Goal: Transaction & Acquisition: Purchase product/service

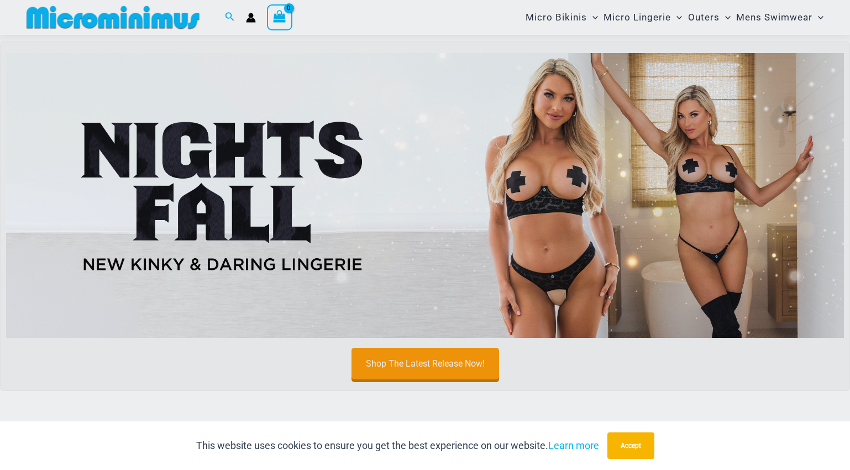
scroll to position [401, 0]
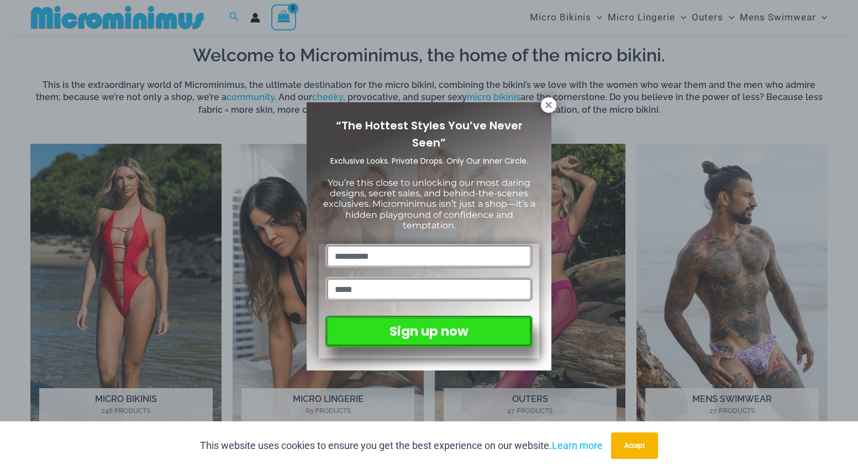
drag, startPoint x: 849, startPoint y: 39, endPoint x: 855, endPoint y: 61, distance: 22.9
click at [551, 106] on icon at bounding box center [549, 105] width 10 height 10
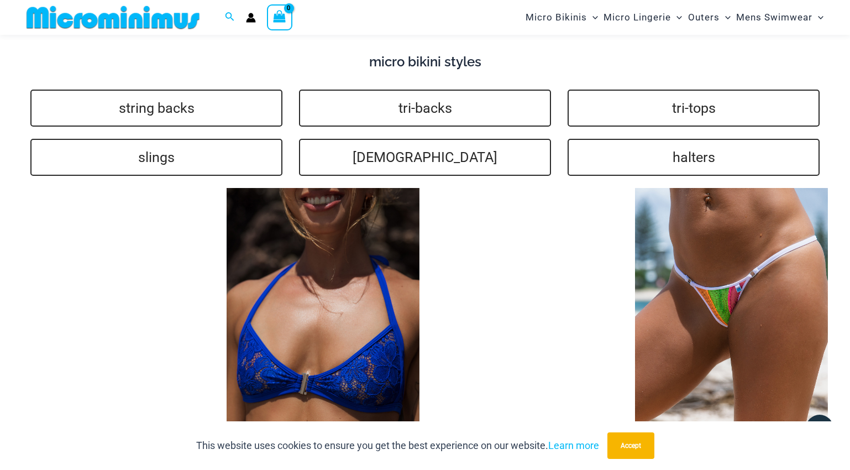
scroll to position [2194, 0]
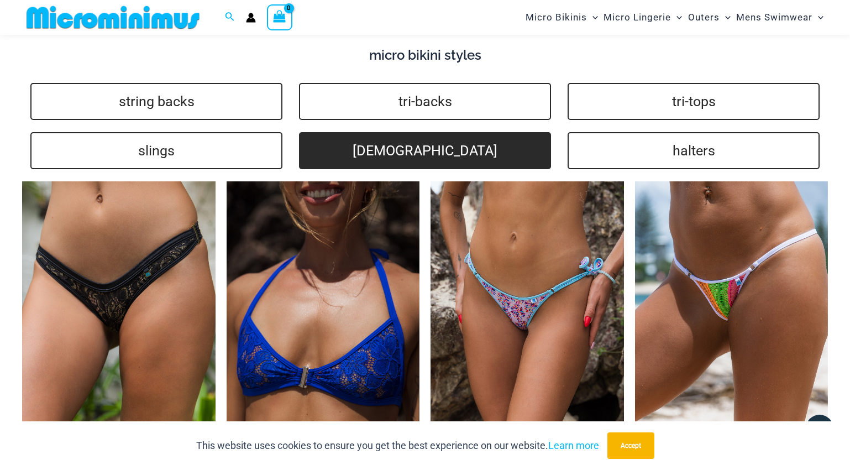
click at [438, 134] on link "brazilians" at bounding box center [425, 150] width 252 height 37
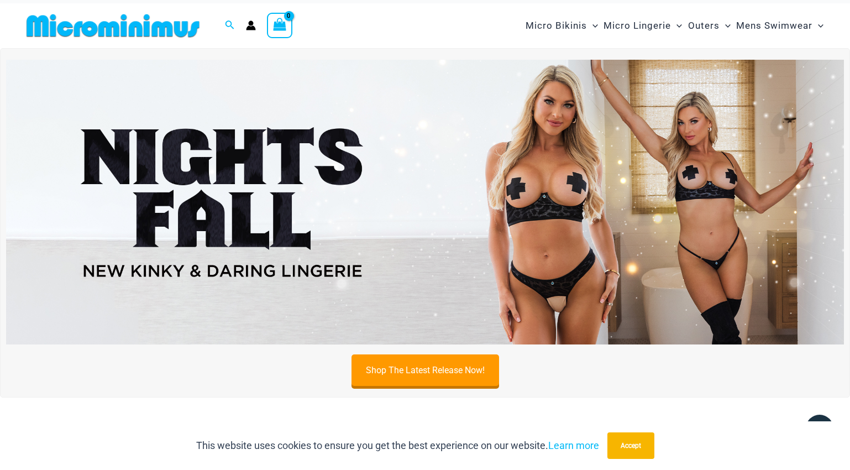
scroll to position [0, 0]
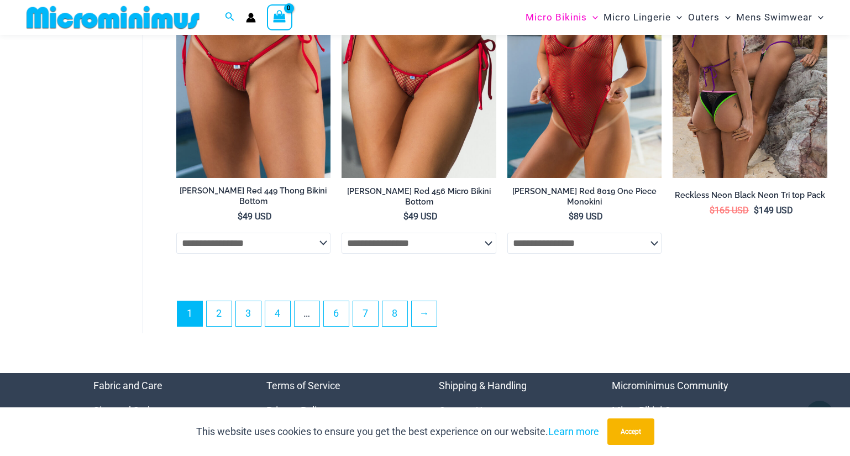
scroll to position [2790, 0]
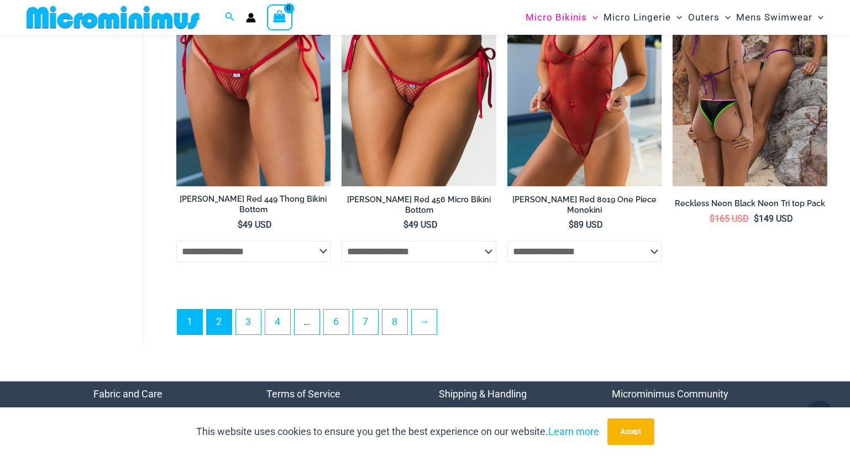
click at [223, 309] on link "2" at bounding box center [219, 321] width 25 height 25
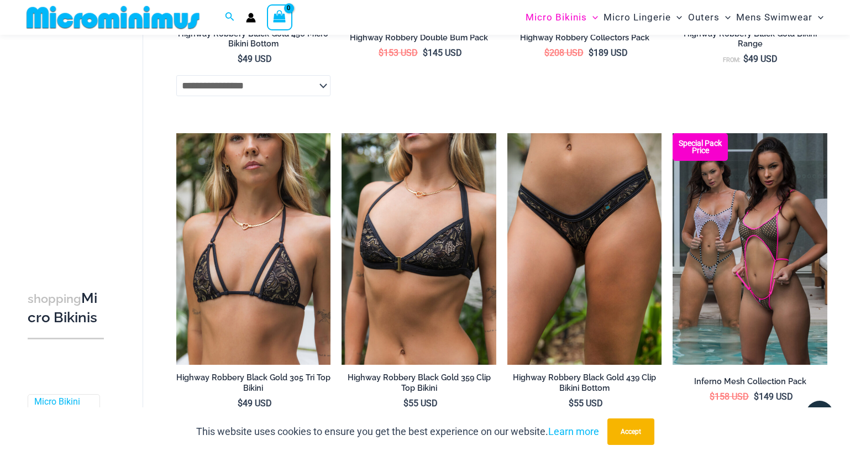
scroll to position [2392, 0]
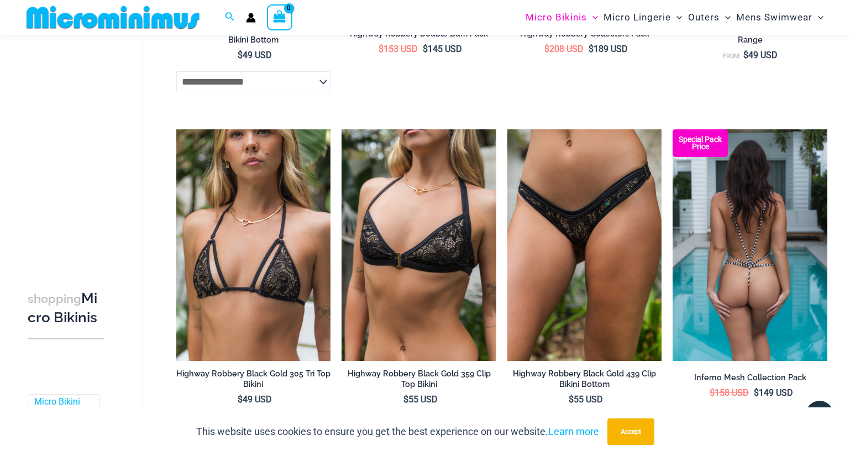
click at [718, 253] on img at bounding box center [749, 244] width 155 height 231
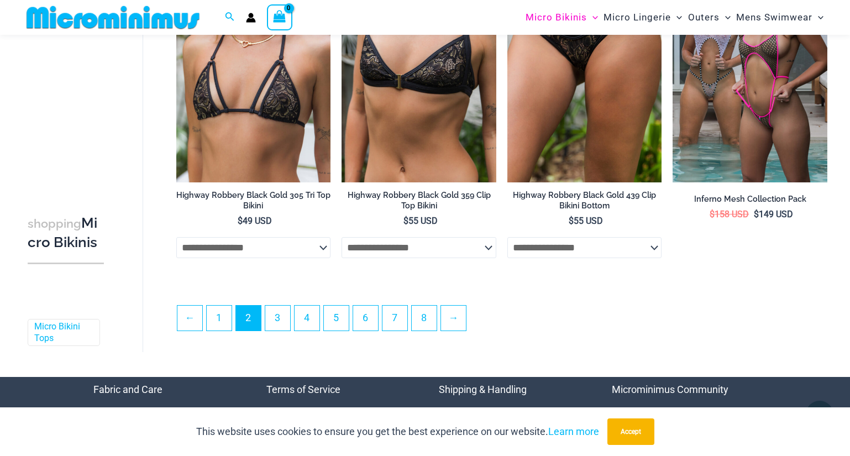
scroll to position [2582, 0]
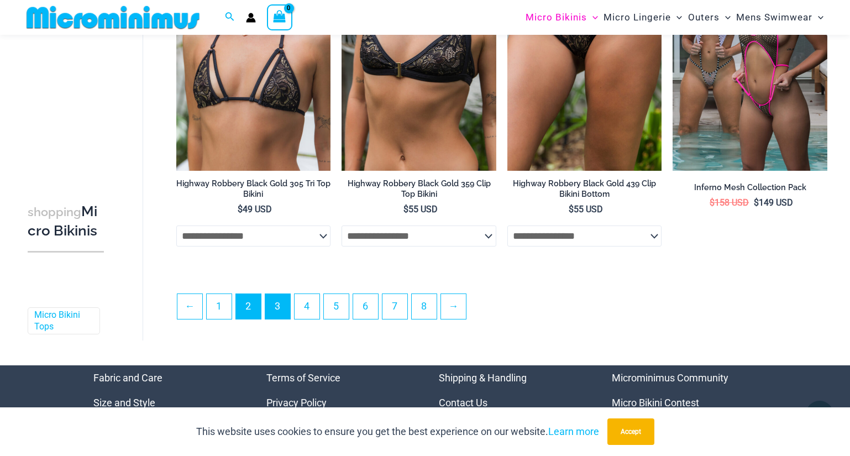
click at [282, 298] on link "3" at bounding box center [277, 306] width 25 height 25
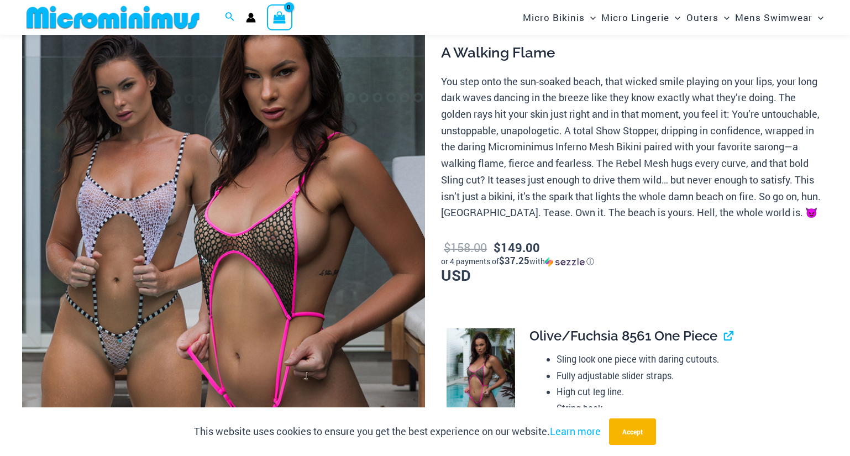
scroll to position [528, 0]
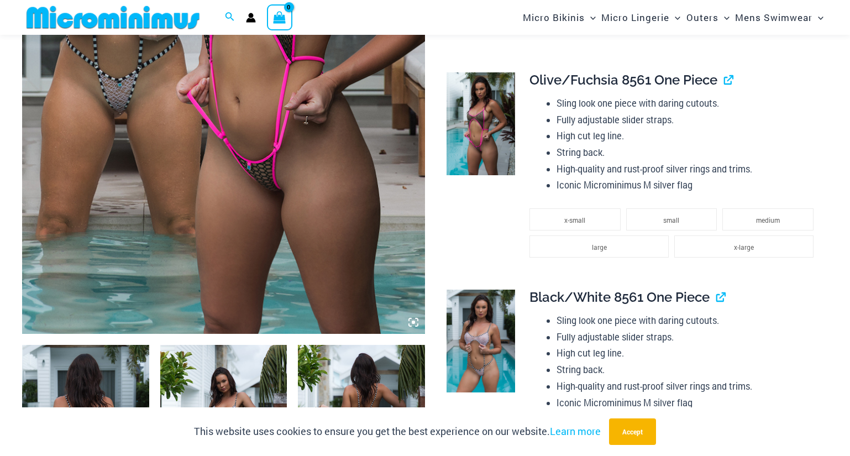
click at [233, 148] on img at bounding box center [223, 31] width 403 height 604
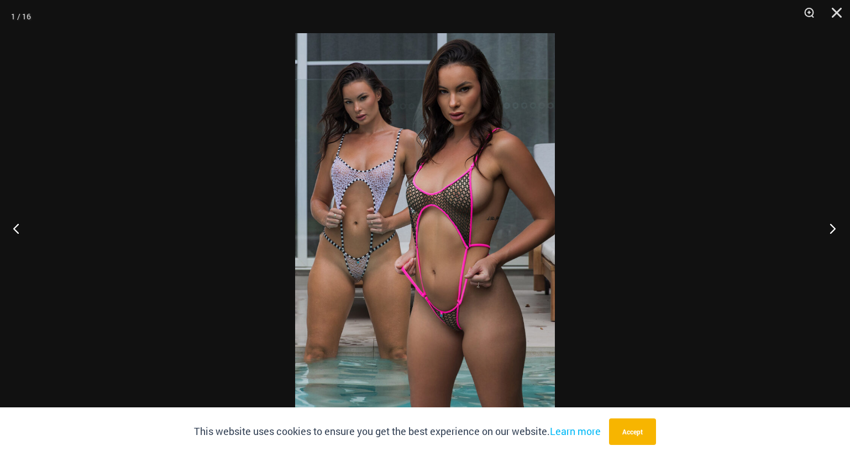
click at [829, 231] on button "Next" at bounding box center [828, 228] width 41 height 55
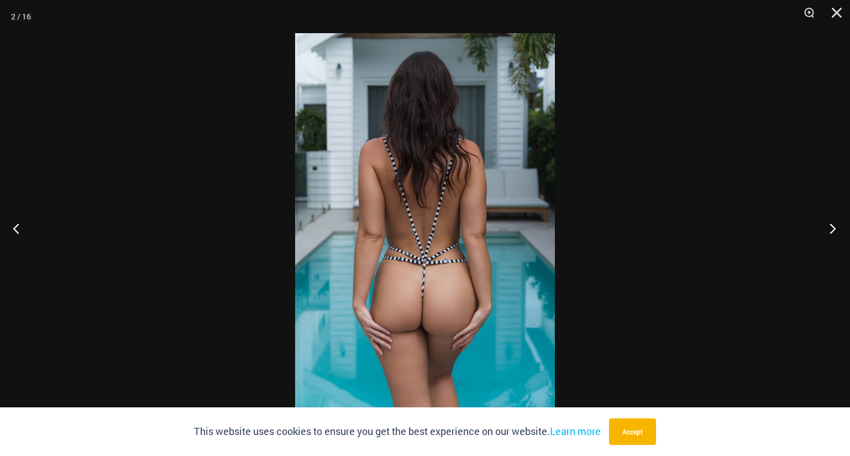
click at [828, 231] on button "Next" at bounding box center [828, 228] width 41 height 55
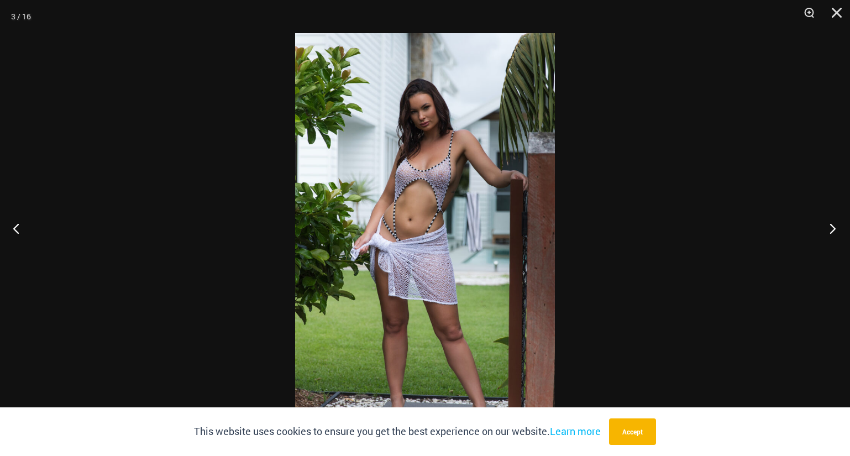
click at [827, 232] on button "Next" at bounding box center [828, 228] width 41 height 55
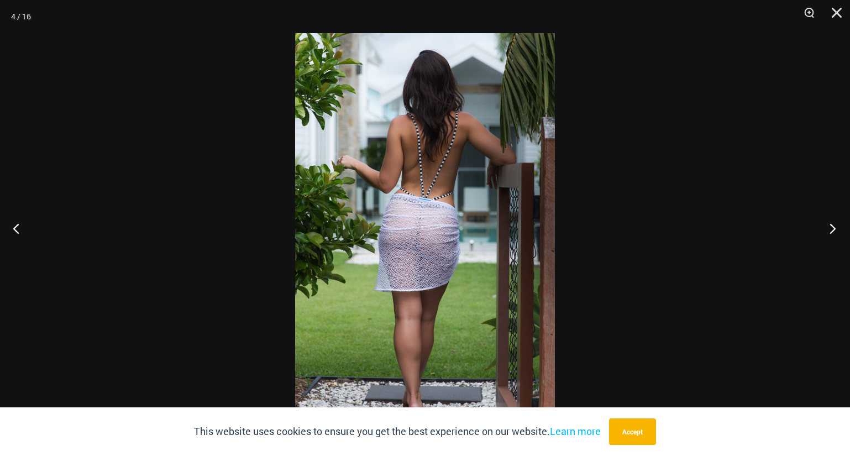
click at [826, 233] on button "Next" at bounding box center [828, 228] width 41 height 55
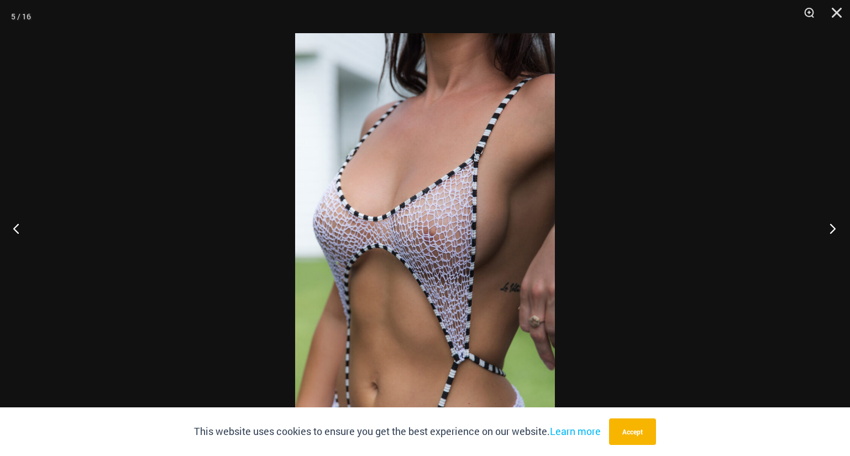
click at [826, 233] on button "Next" at bounding box center [828, 228] width 41 height 55
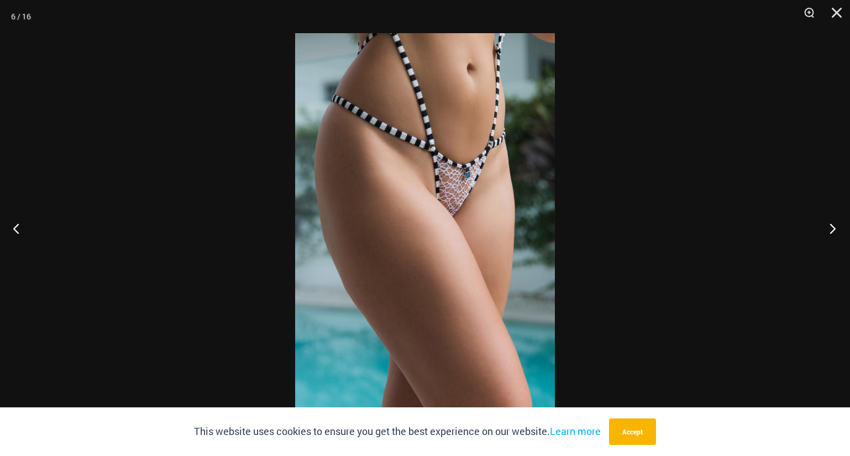
click at [826, 233] on button "Next" at bounding box center [828, 228] width 41 height 55
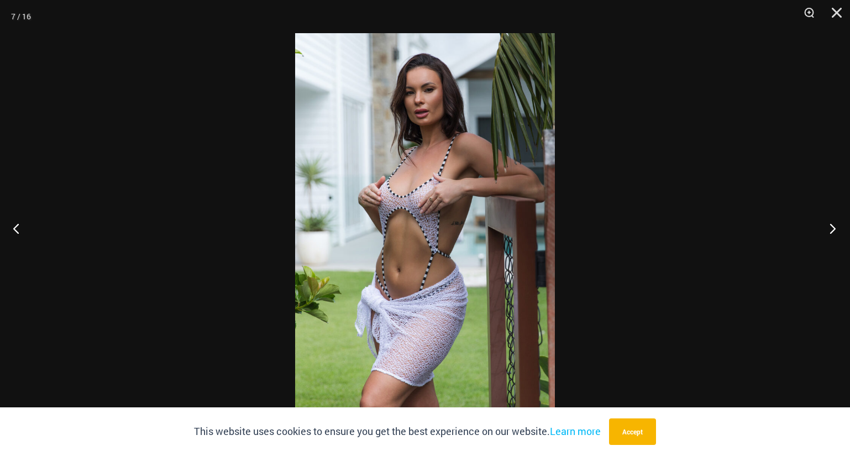
click at [826, 233] on button "Next" at bounding box center [828, 228] width 41 height 55
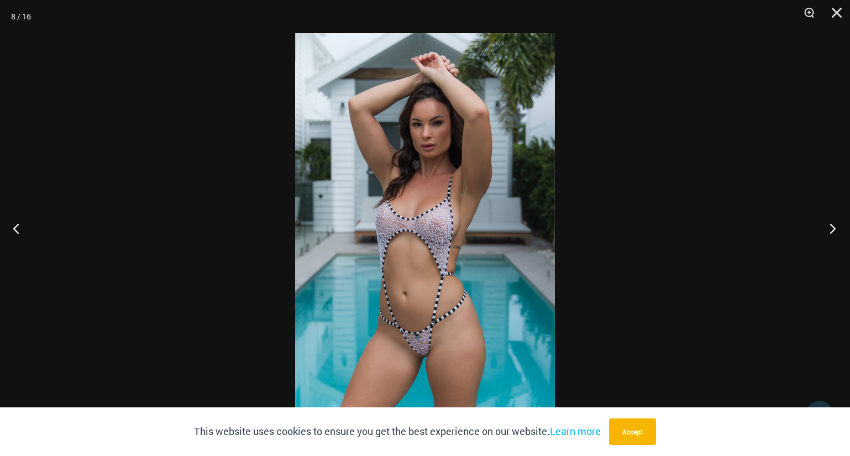
click at [826, 233] on button "Next" at bounding box center [828, 228] width 41 height 55
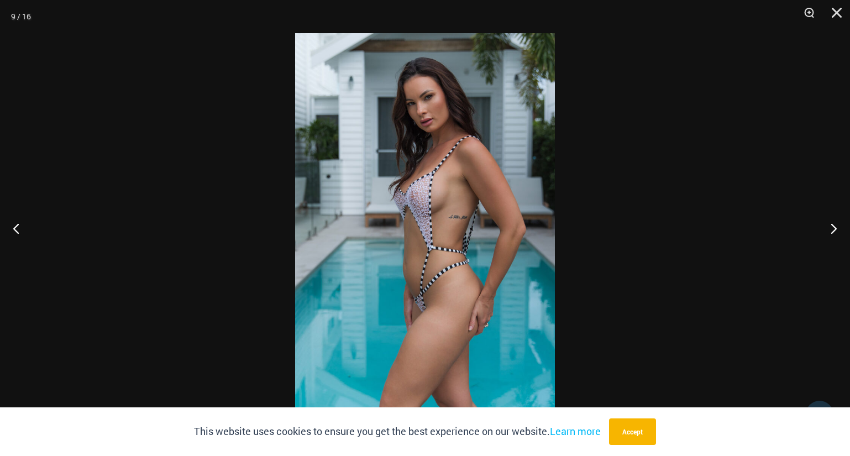
click at [429, 183] on img at bounding box center [425, 227] width 260 height 389
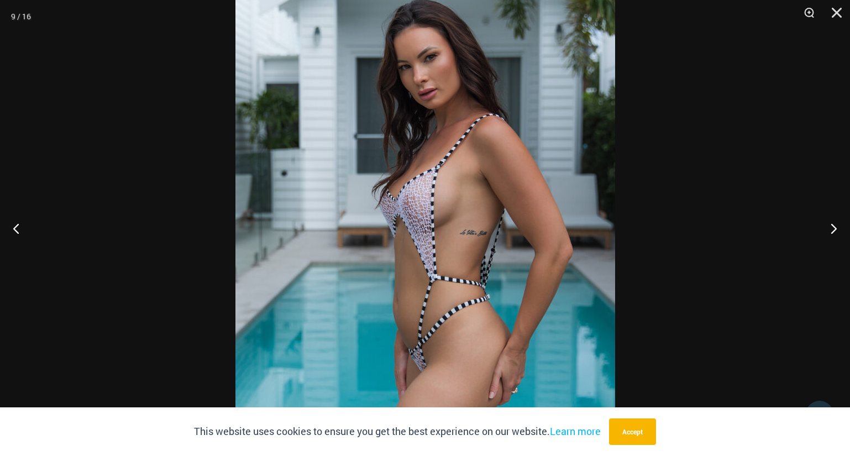
click at [431, 204] on img at bounding box center [425, 248] width 380 height 569
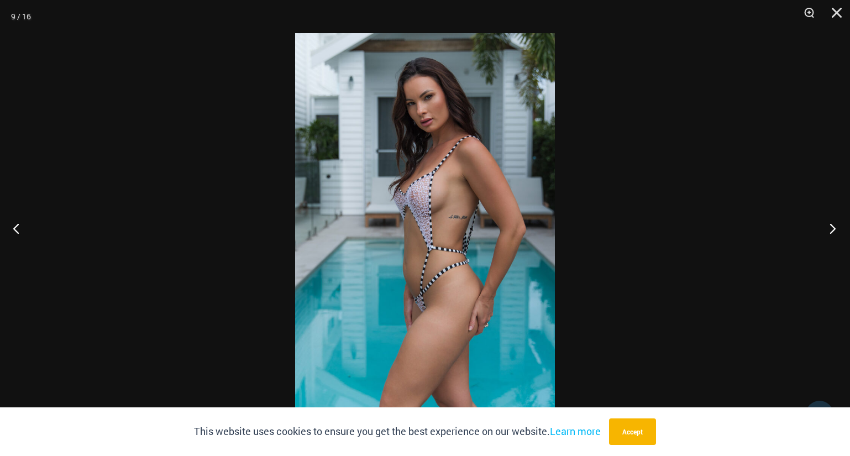
click at [834, 228] on button "Next" at bounding box center [828, 228] width 41 height 55
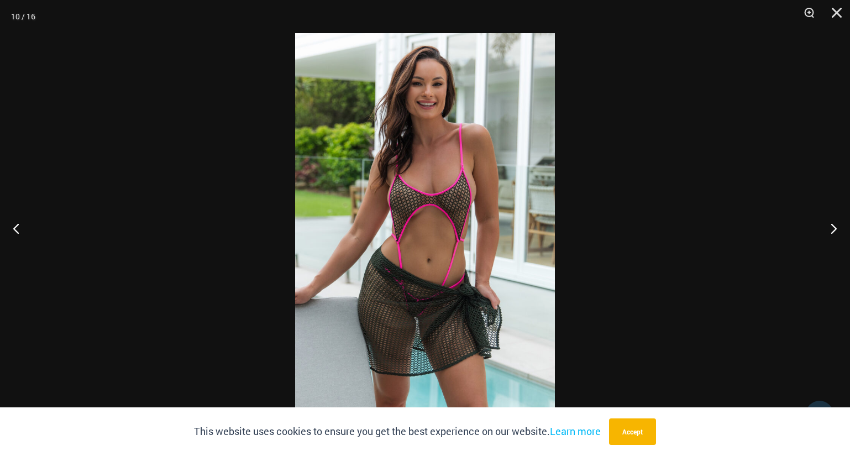
click at [416, 194] on img at bounding box center [425, 227] width 260 height 389
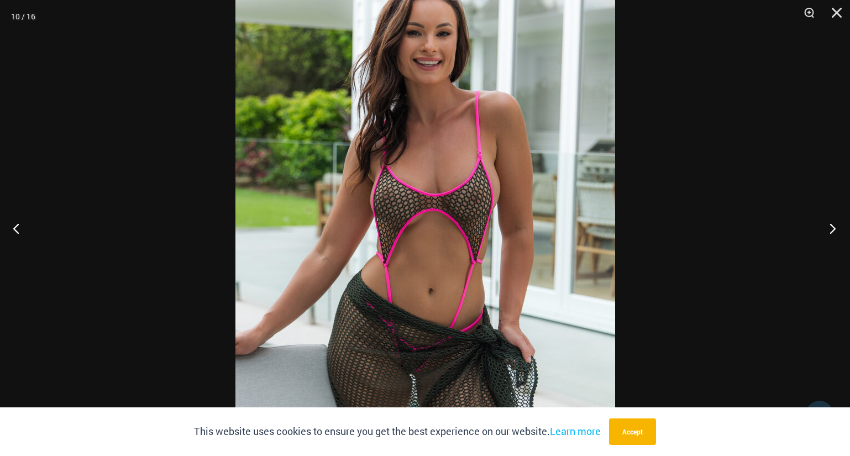
click at [833, 231] on button "Next" at bounding box center [828, 228] width 41 height 55
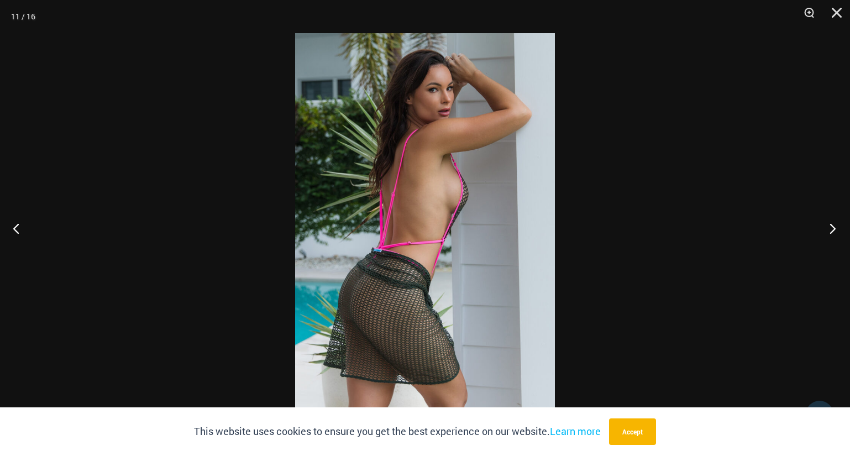
click at [832, 233] on button "Next" at bounding box center [828, 228] width 41 height 55
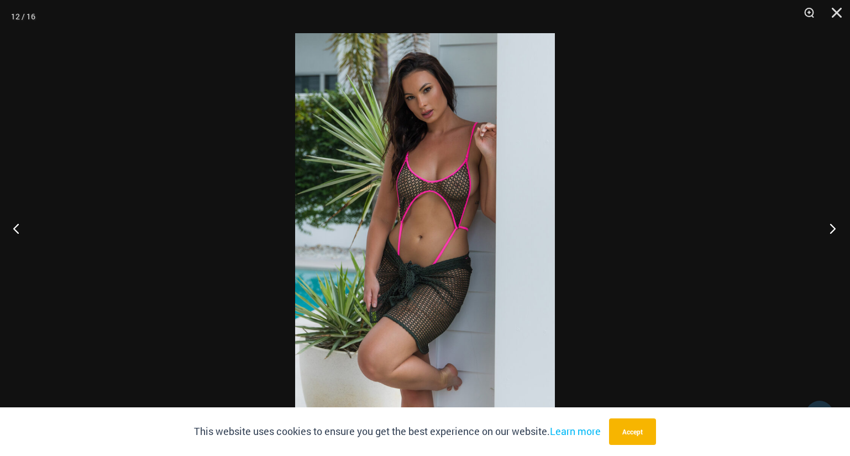
click at [833, 233] on button "Next" at bounding box center [828, 228] width 41 height 55
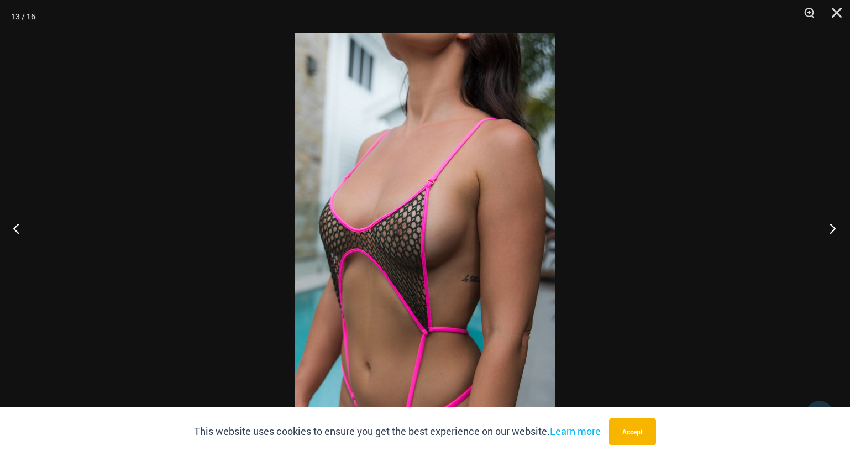
click at [833, 233] on button "Next" at bounding box center [828, 228] width 41 height 55
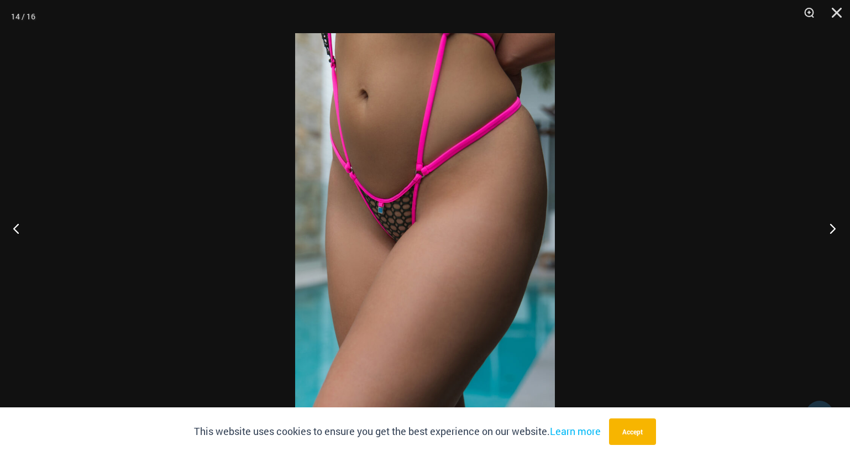
click at [833, 233] on button "Next" at bounding box center [828, 228] width 41 height 55
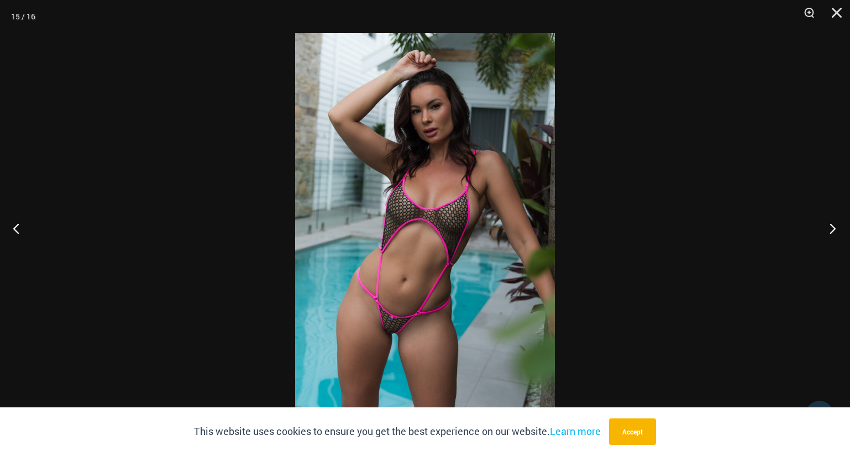
click at [834, 233] on button "Next" at bounding box center [828, 228] width 41 height 55
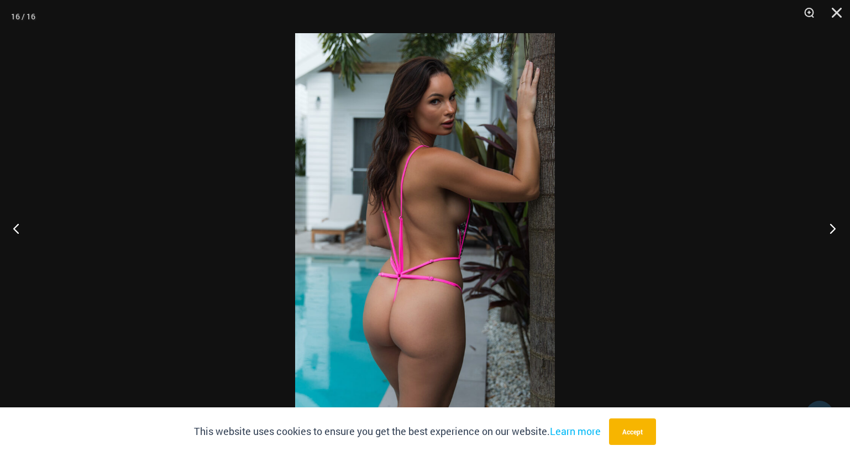
click at [834, 233] on button "Next" at bounding box center [828, 228] width 41 height 55
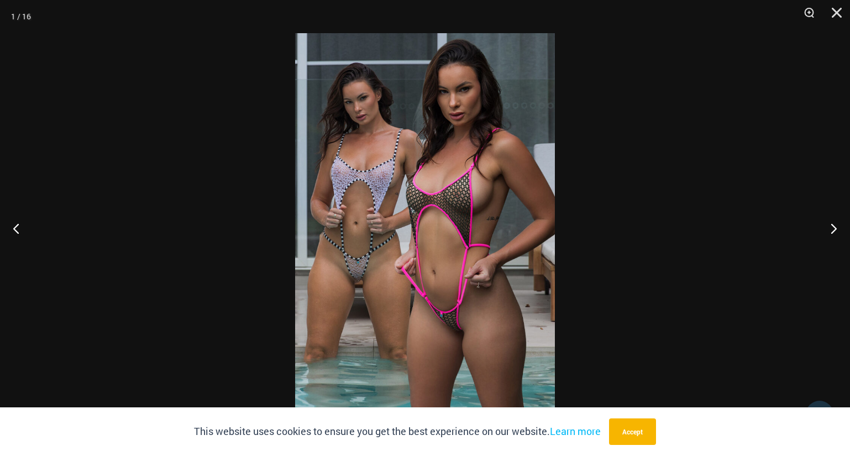
click at [414, 178] on img at bounding box center [425, 227] width 260 height 389
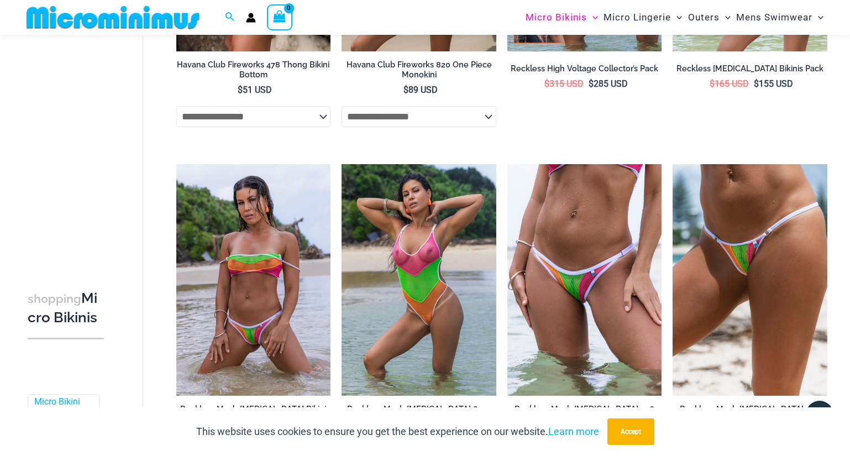
scroll to position [2009, 0]
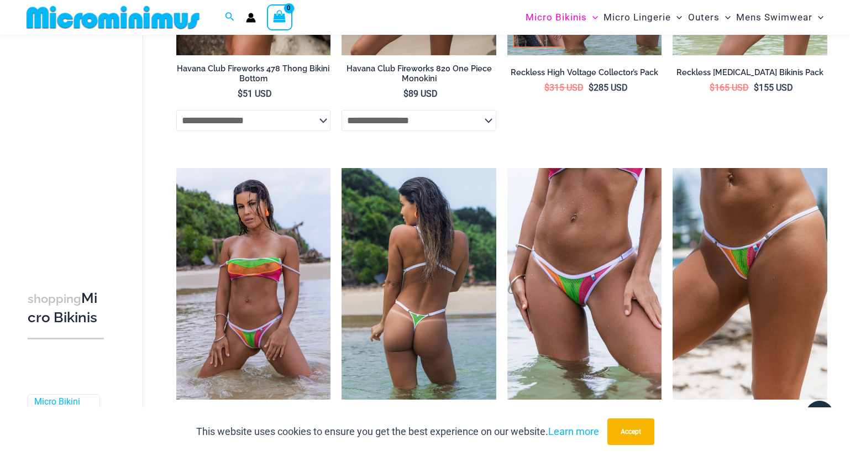
click at [401, 254] on img at bounding box center [418, 283] width 155 height 231
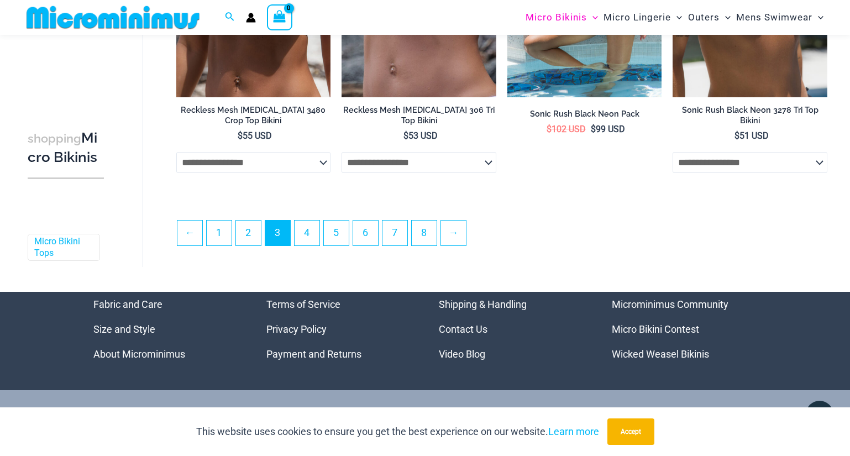
scroll to position [2652, 0]
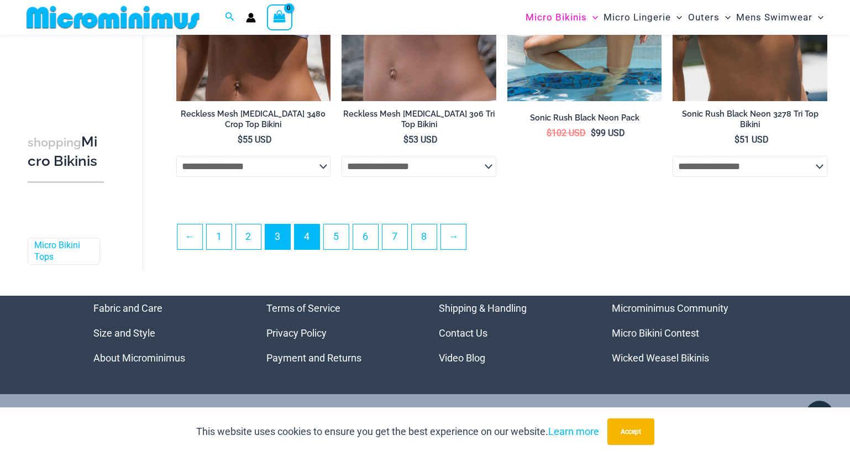
click at [301, 227] on link "4" at bounding box center [306, 236] width 25 height 25
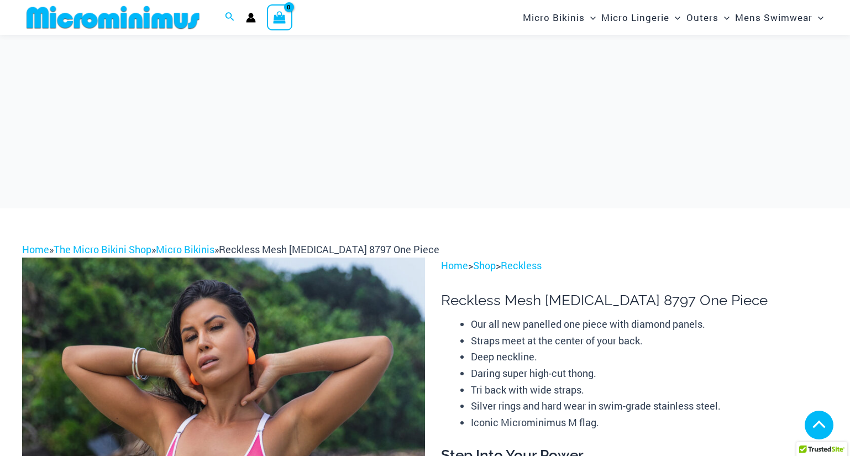
scroll to position [361, 0]
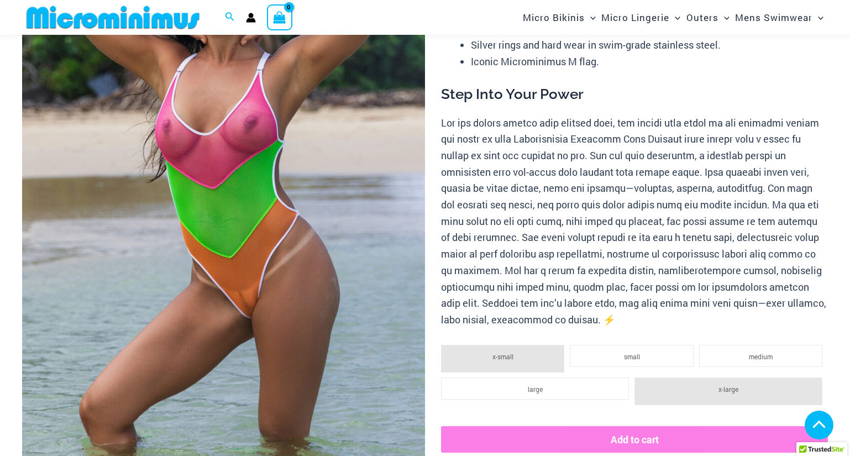
click at [189, 203] on img at bounding box center [223, 199] width 403 height 604
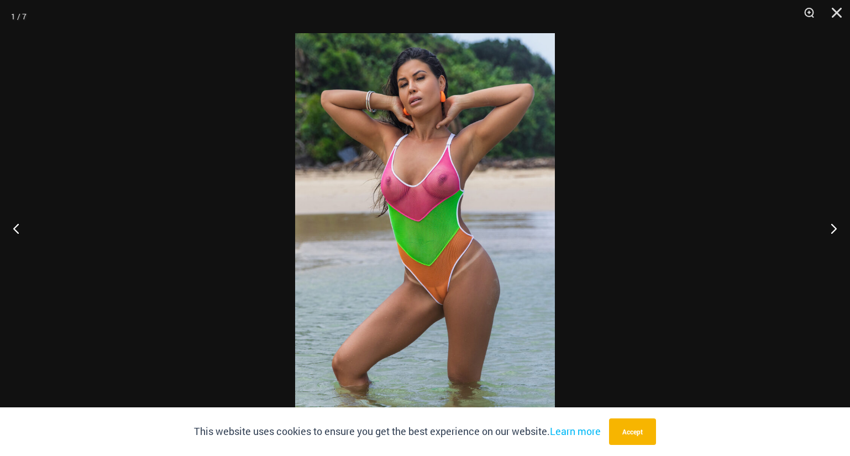
click at [422, 202] on img at bounding box center [425, 227] width 260 height 389
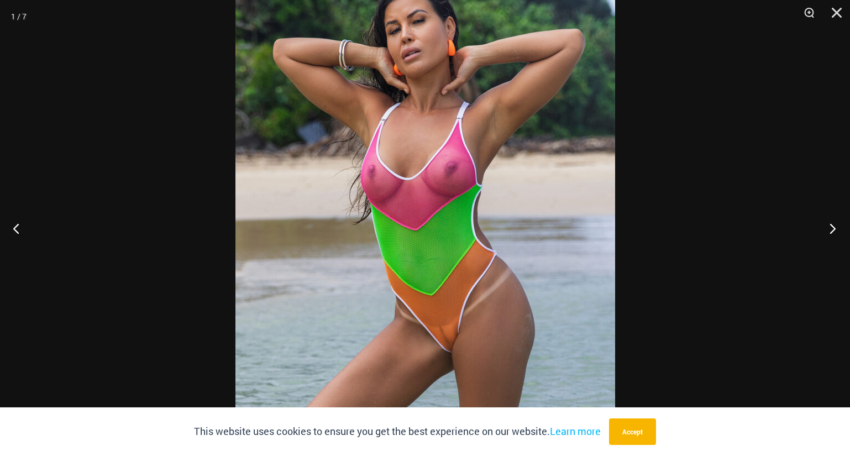
click at [830, 229] on button "Next" at bounding box center [828, 228] width 41 height 55
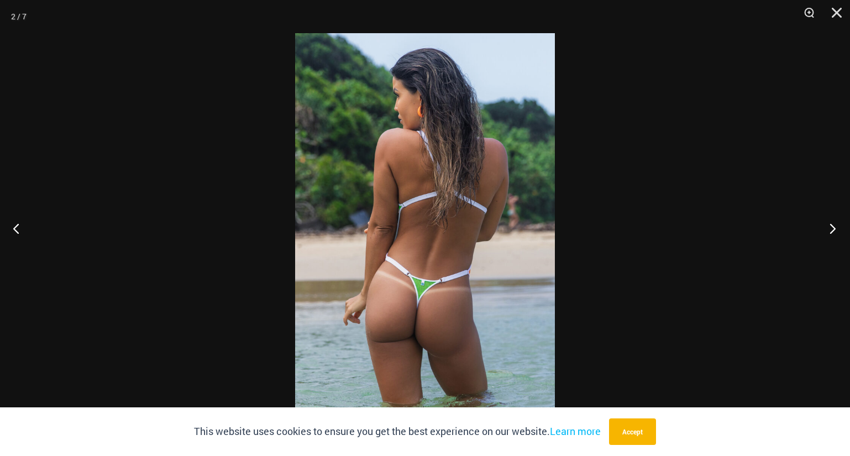
click at [830, 229] on button "Next" at bounding box center [828, 228] width 41 height 55
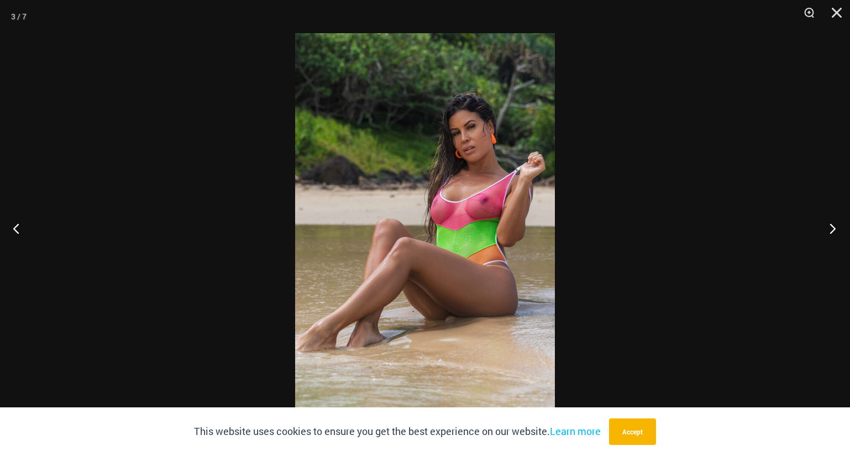
click at [830, 230] on button "Next" at bounding box center [828, 228] width 41 height 55
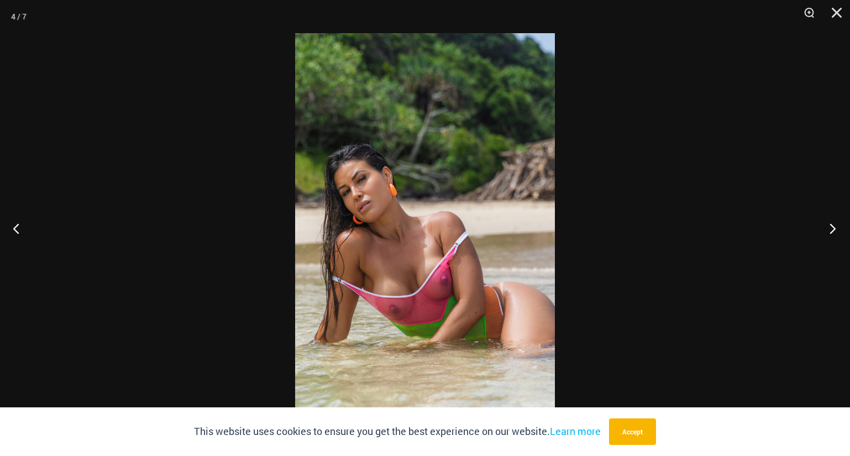
click at [830, 230] on button "Next" at bounding box center [828, 228] width 41 height 55
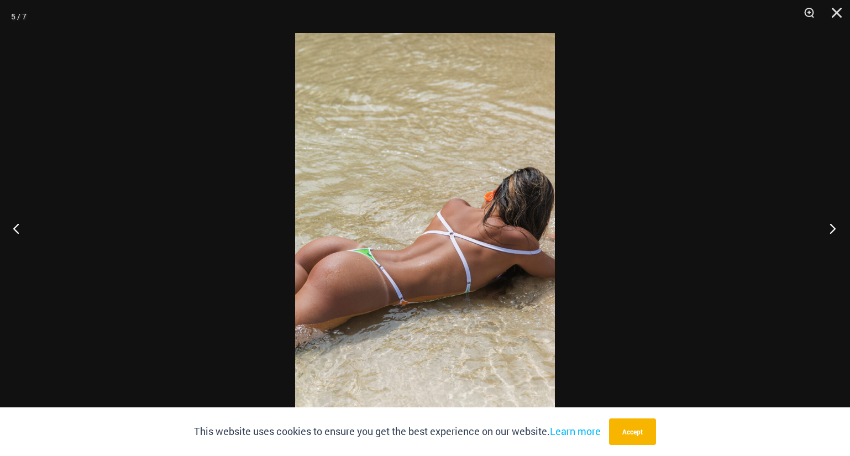
click at [830, 230] on button "Next" at bounding box center [828, 228] width 41 height 55
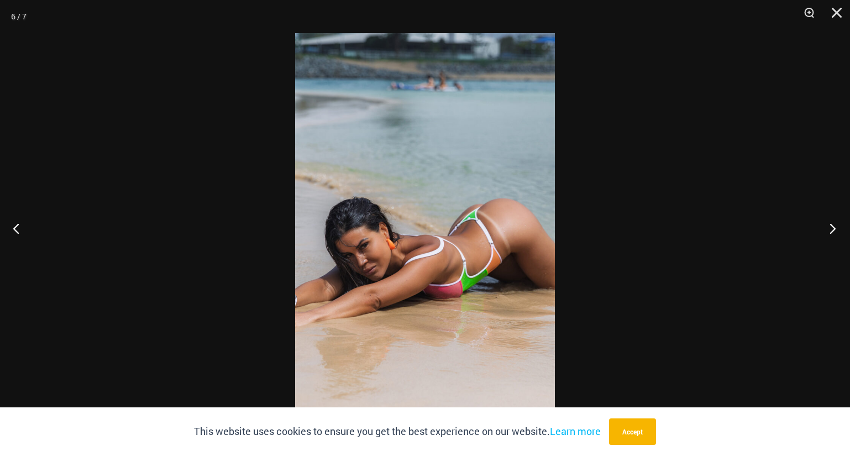
click at [830, 230] on button "Next" at bounding box center [828, 228] width 41 height 55
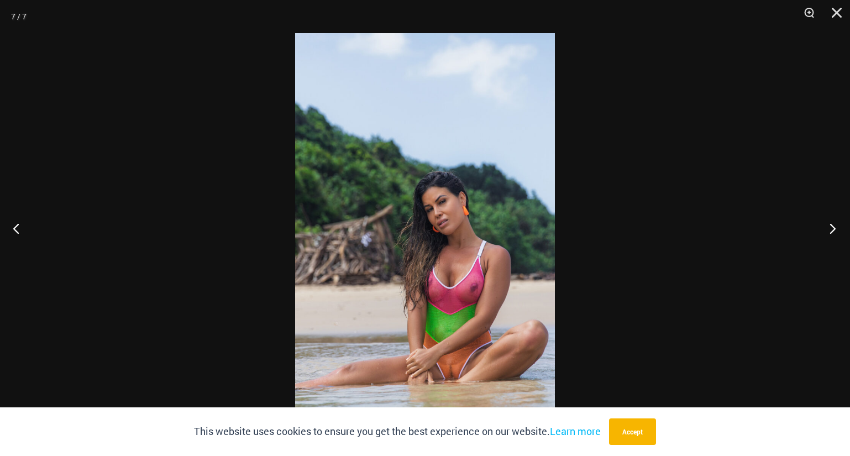
click at [829, 231] on button "Next" at bounding box center [828, 228] width 41 height 55
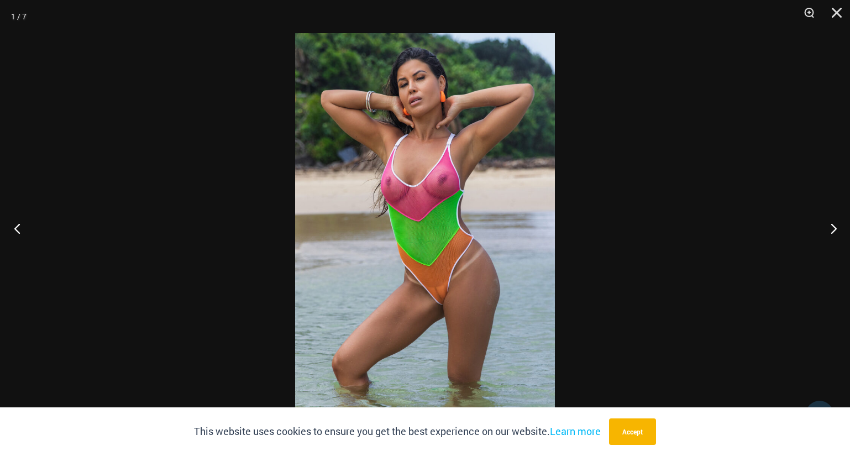
click at [18, 233] on button "Previous" at bounding box center [20, 228] width 41 height 55
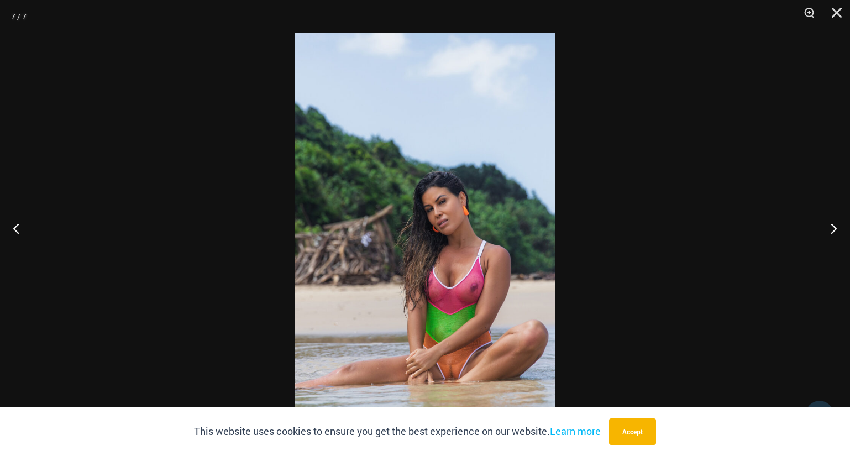
click at [431, 293] on img at bounding box center [425, 227] width 260 height 389
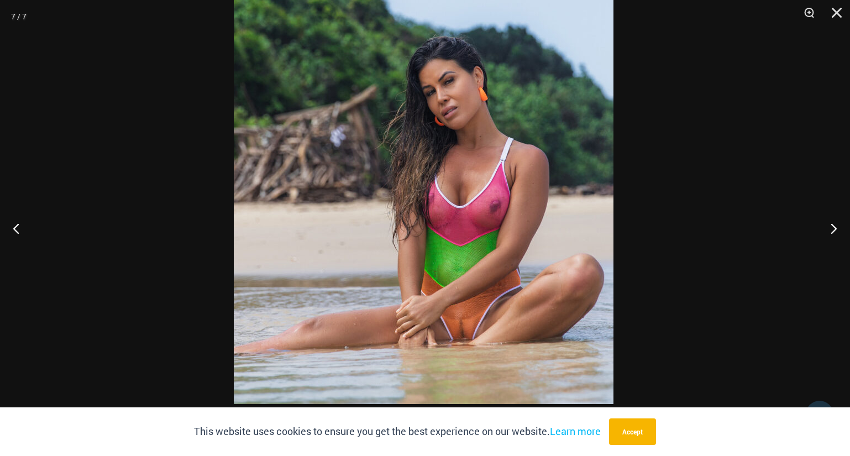
click at [471, 190] on img at bounding box center [424, 119] width 380 height 569
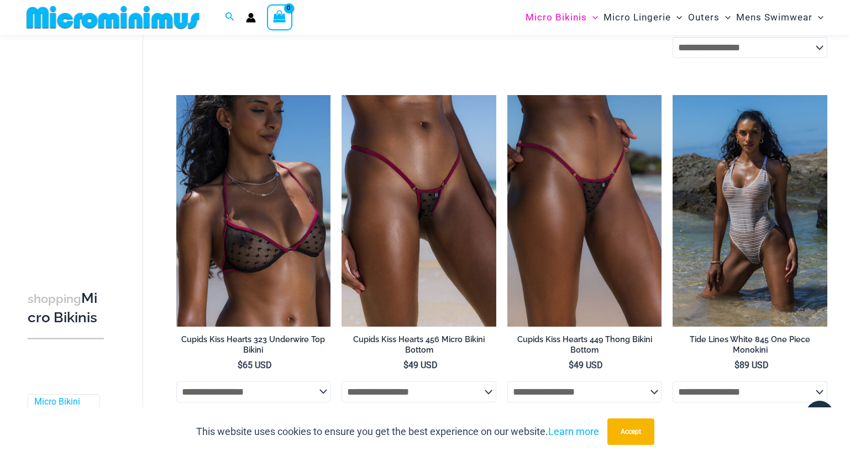
scroll to position [1377, 0]
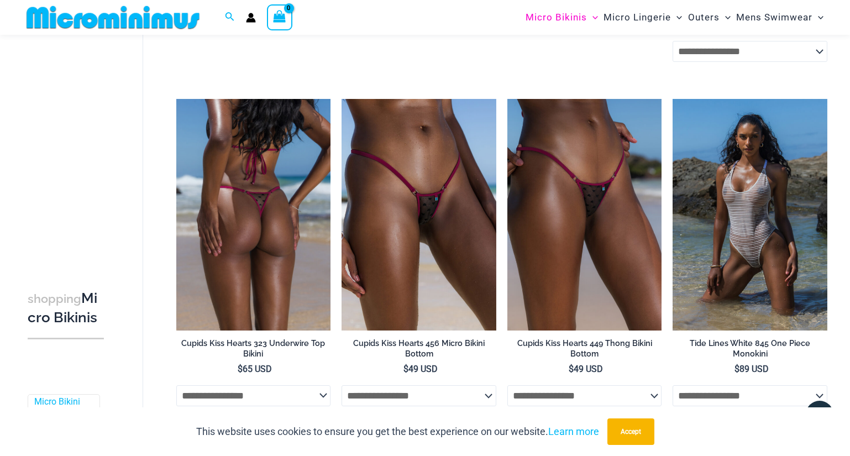
click at [305, 201] on img at bounding box center [253, 214] width 155 height 231
click at [251, 189] on img at bounding box center [253, 214] width 155 height 231
click at [252, 186] on img at bounding box center [253, 214] width 155 height 231
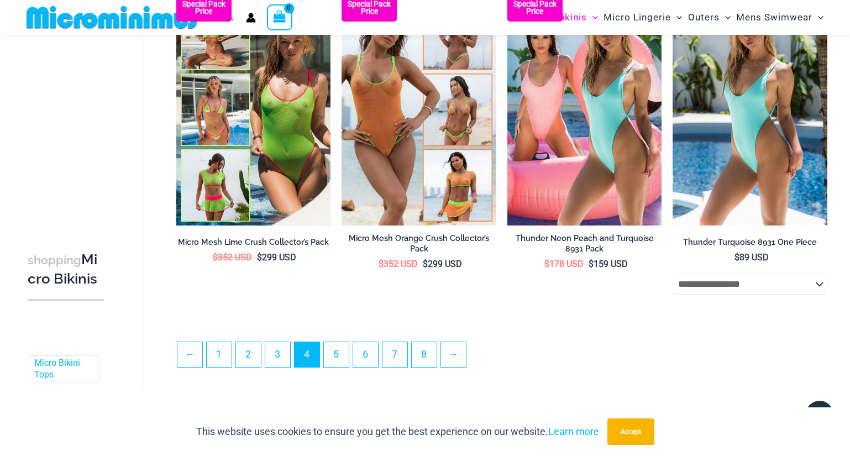
scroll to position [2485, 0]
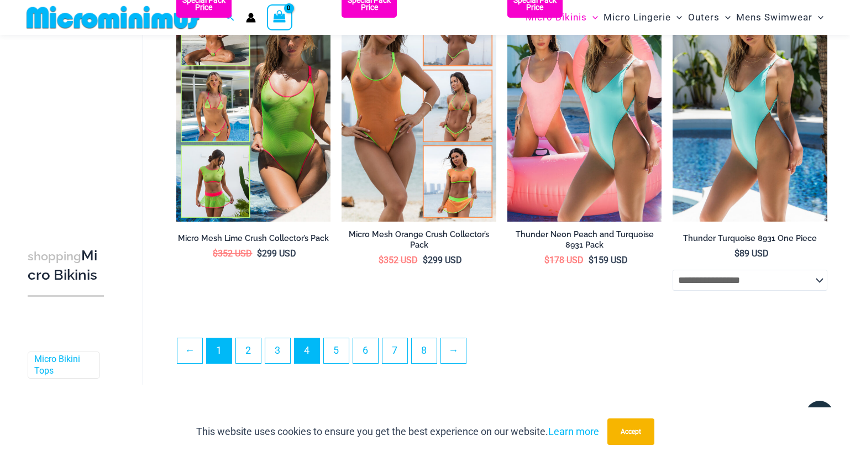
click at [223, 338] on link "1" at bounding box center [219, 350] width 25 height 25
click at [219, 343] on link "1" at bounding box center [219, 350] width 25 height 25
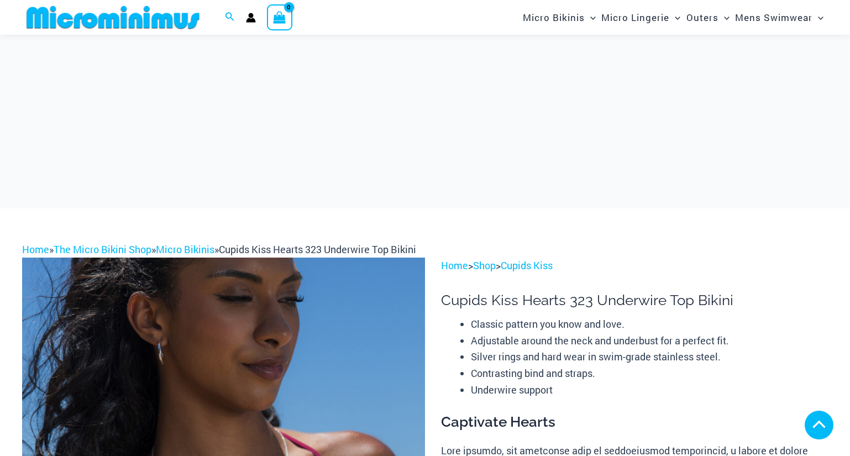
scroll to position [387, 0]
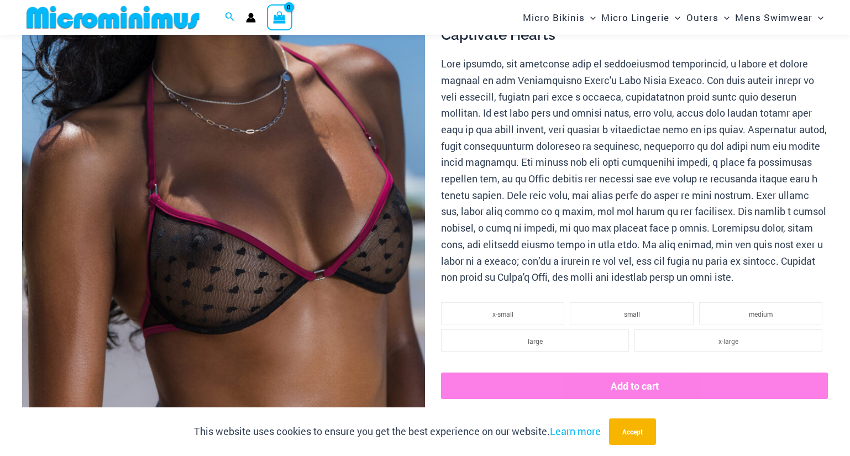
click at [308, 207] on img at bounding box center [223, 173] width 403 height 604
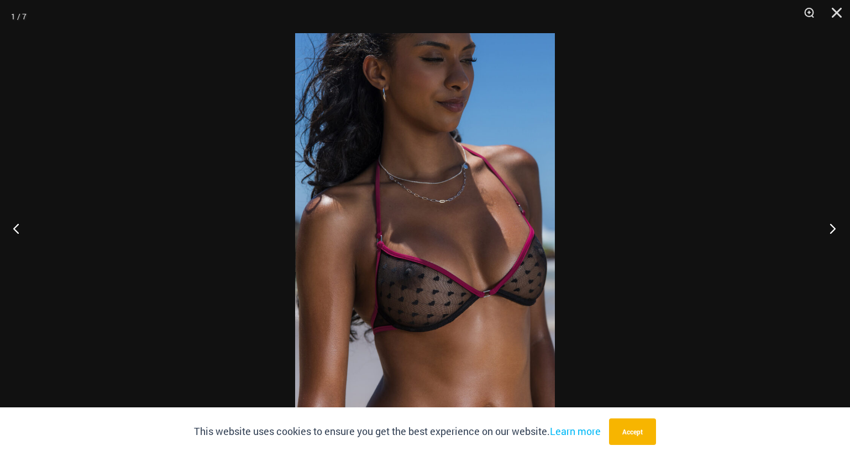
click at [825, 229] on button "Next" at bounding box center [828, 228] width 41 height 55
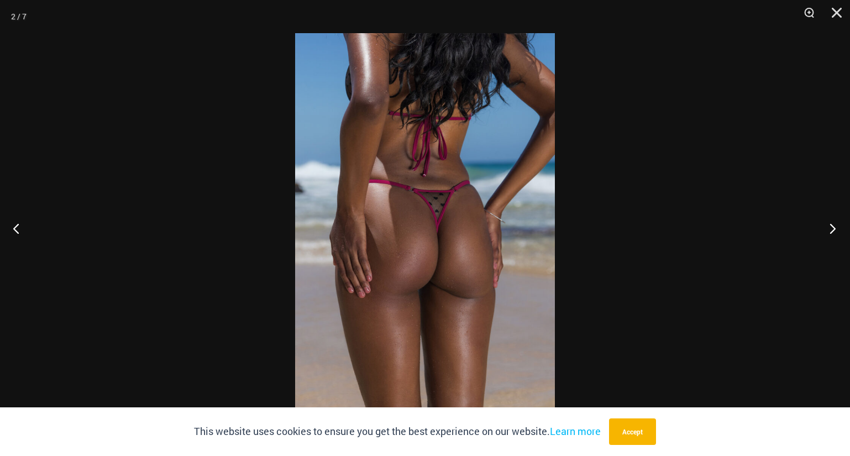
click at [825, 231] on button "Next" at bounding box center [828, 228] width 41 height 55
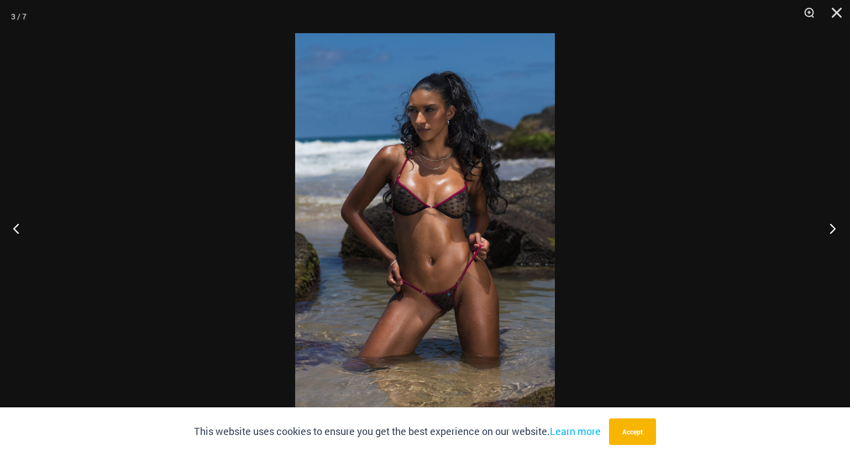
click at [826, 231] on button "Next" at bounding box center [828, 228] width 41 height 55
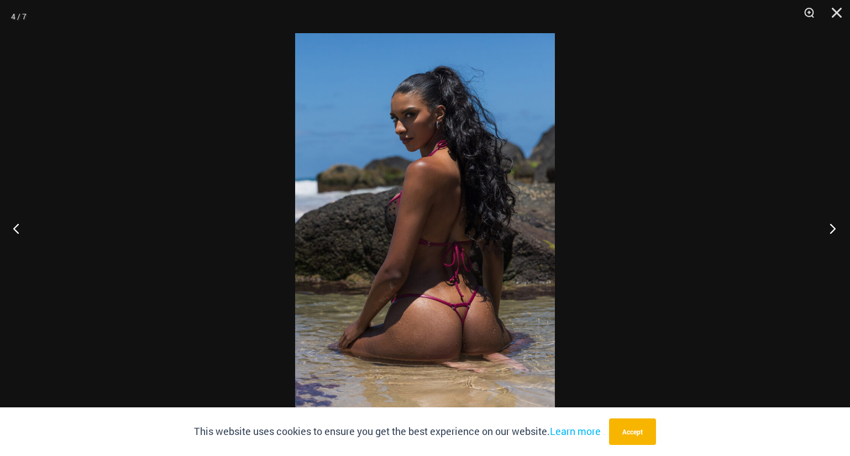
click at [826, 232] on button "Next" at bounding box center [828, 228] width 41 height 55
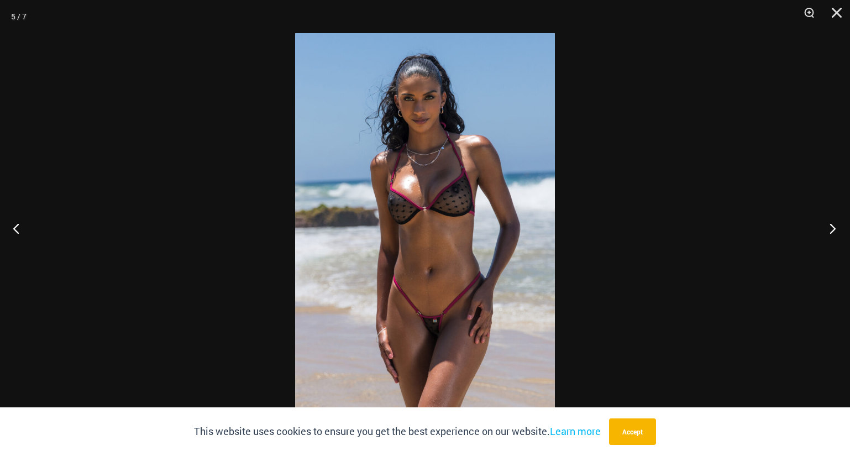
click at [827, 233] on button "Next" at bounding box center [828, 228] width 41 height 55
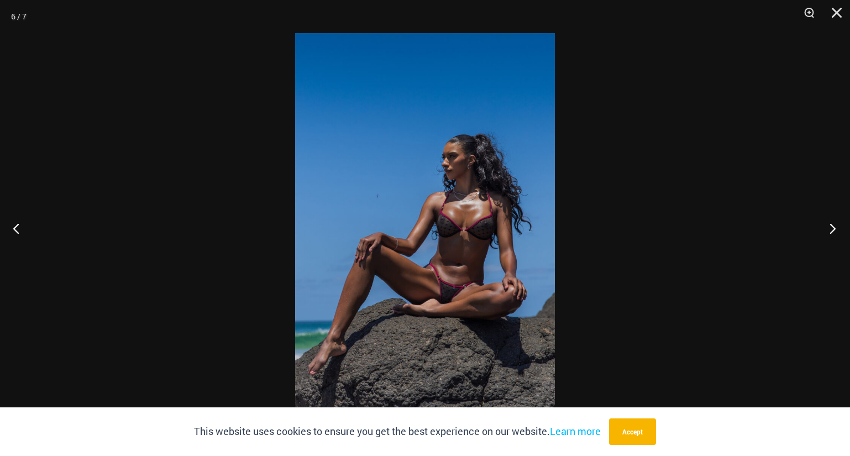
click at [827, 233] on button "Next" at bounding box center [828, 228] width 41 height 55
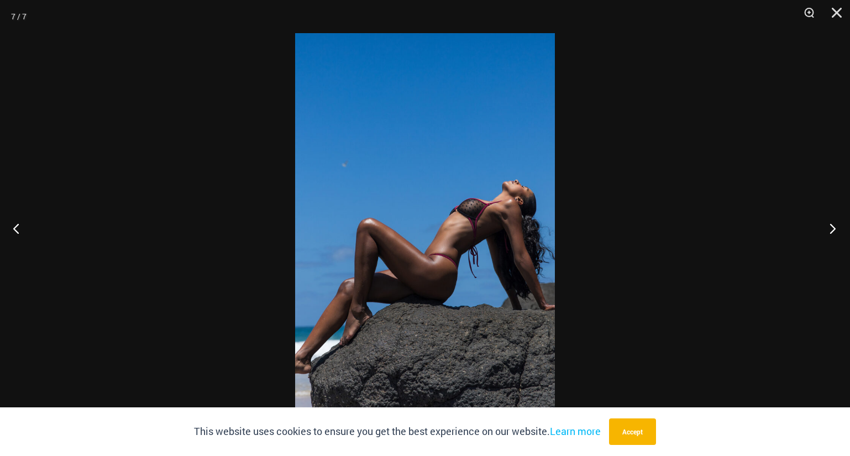
click at [827, 233] on button "Next" at bounding box center [828, 228] width 41 height 55
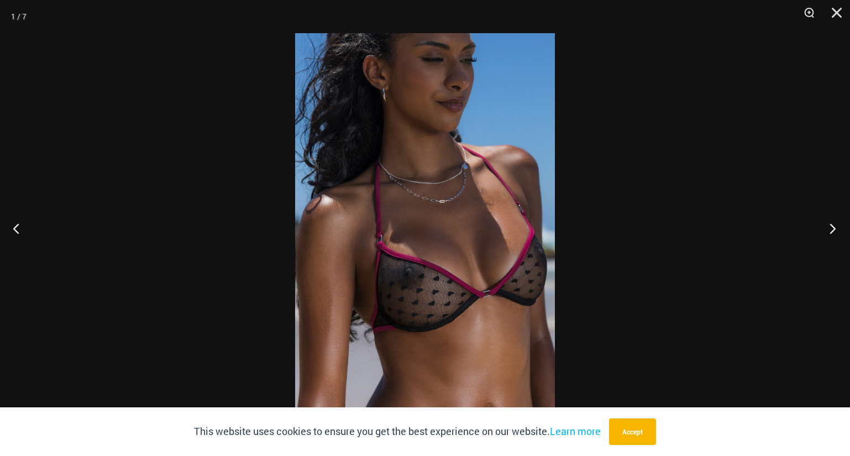
click at [827, 233] on button "Next" at bounding box center [828, 228] width 41 height 55
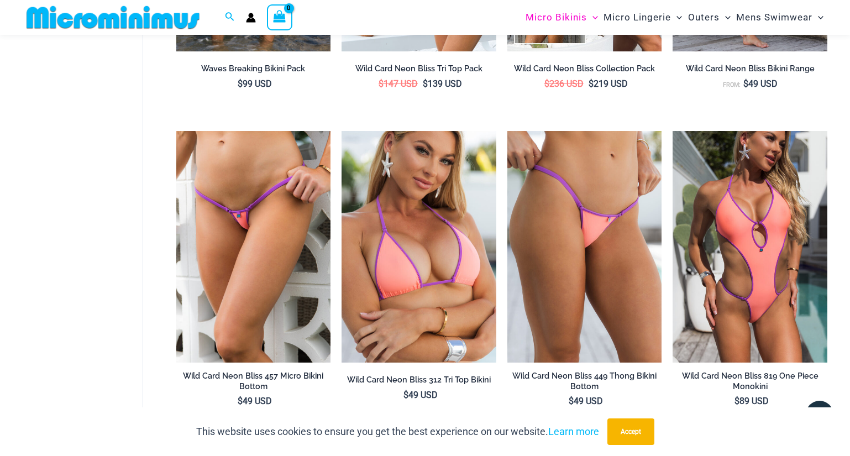
scroll to position [532, 0]
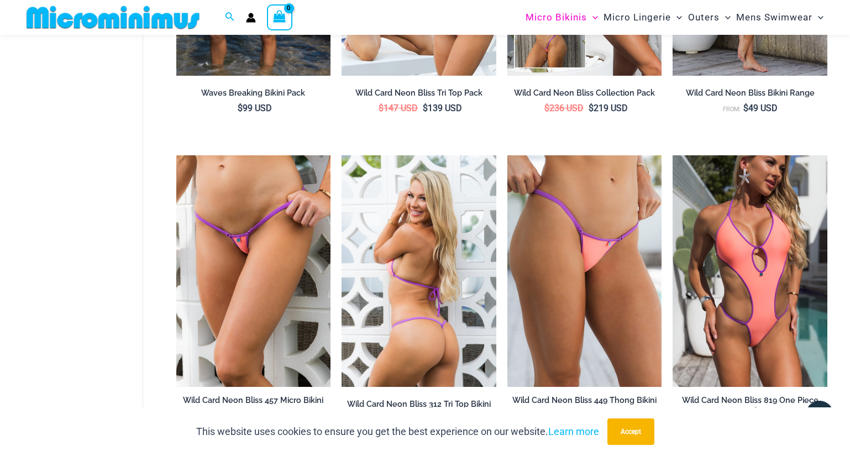
click at [436, 204] on img at bounding box center [418, 270] width 155 height 231
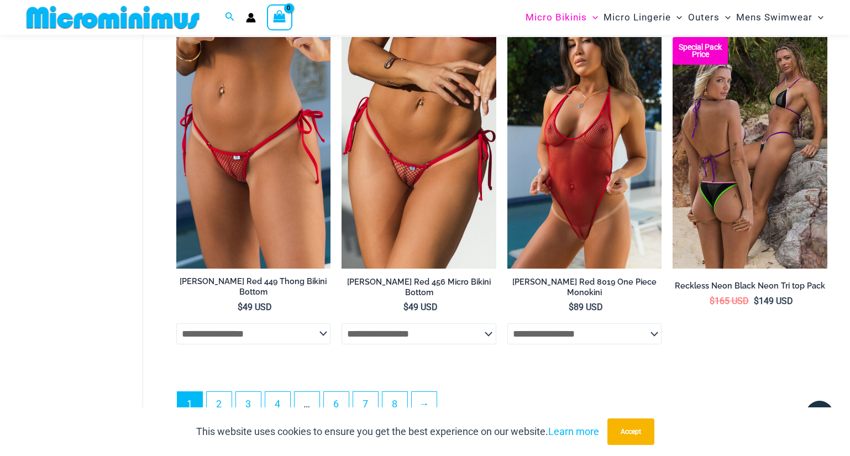
scroll to position [2712, 0]
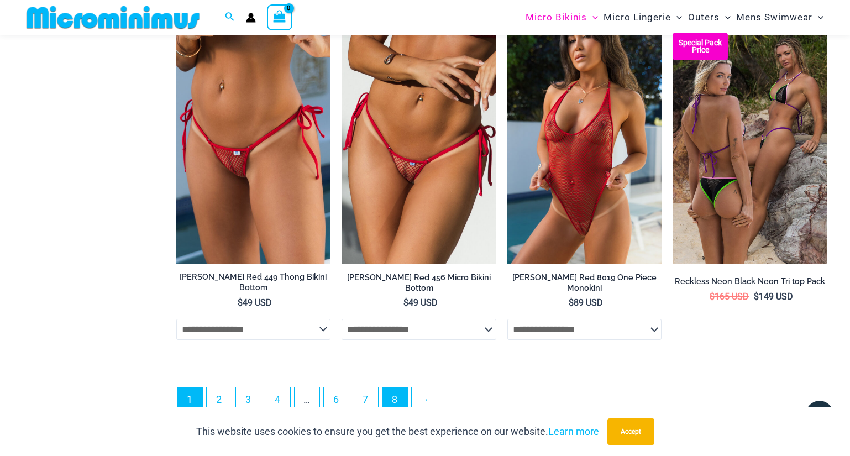
click at [396, 387] on link "8" at bounding box center [394, 399] width 25 height 25
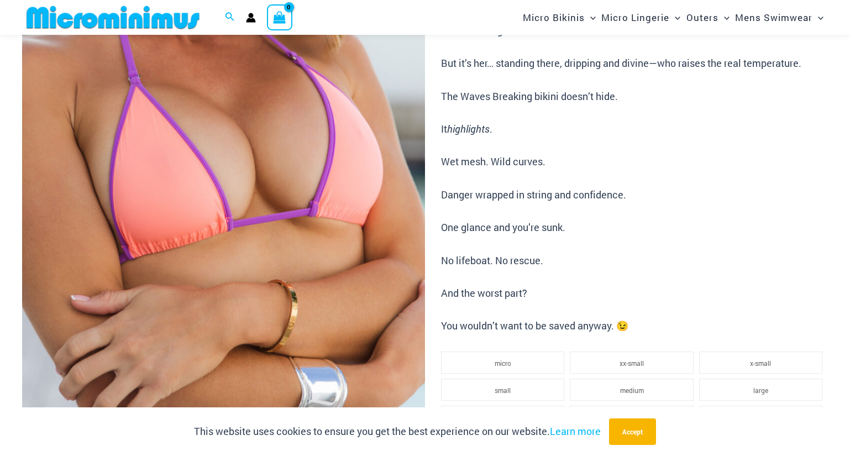
click at [257, 161] on img at bounding box center [223, 123] width 403 height 604
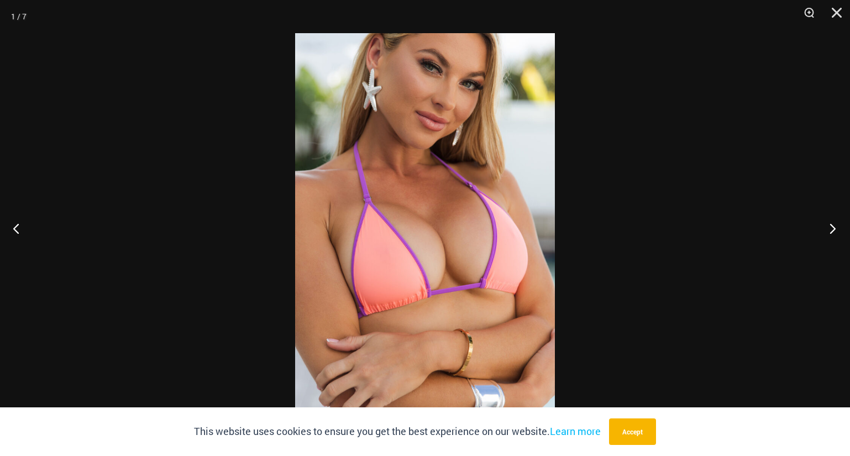
click at [828, 233] on button "Next" at bounding box center [828, 228] width 41 height 55
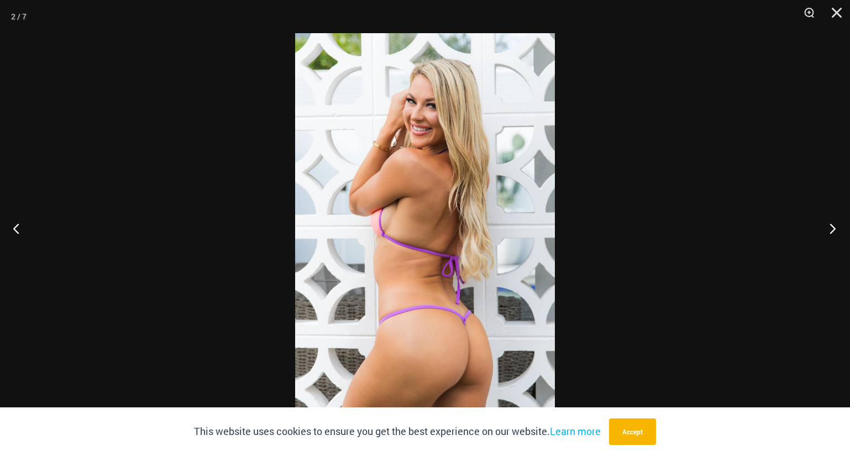
click at [828, 233] on button "Next" at bounding box center [828, 228] width 41 height 55
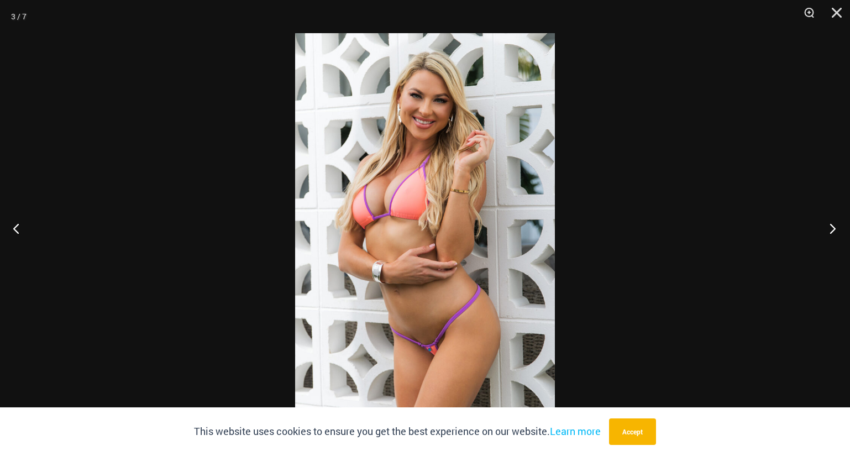
click at [828, 233] on button "Next" at bounding box center [828, 228] width 41 height 55
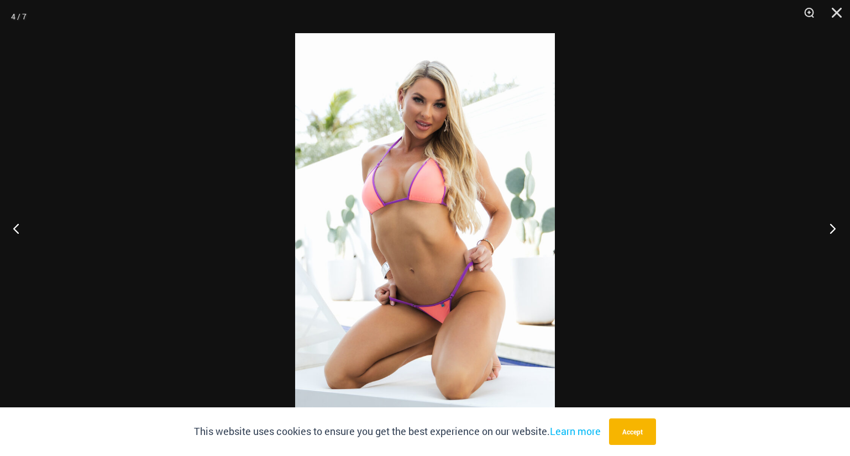
click at [828, 233] on button "Next" at bounding box center [828, 228] width 41 height 55
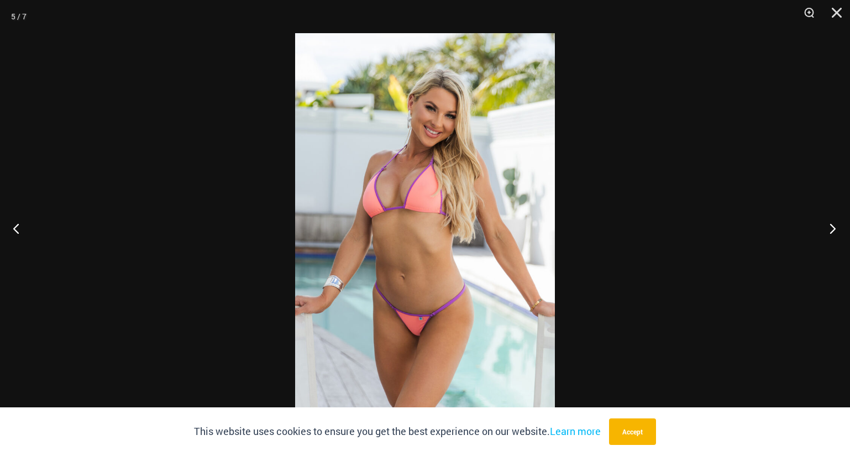
click at [828, 233] on button "Next" at bounding box center [828, 228] width 41 height 55
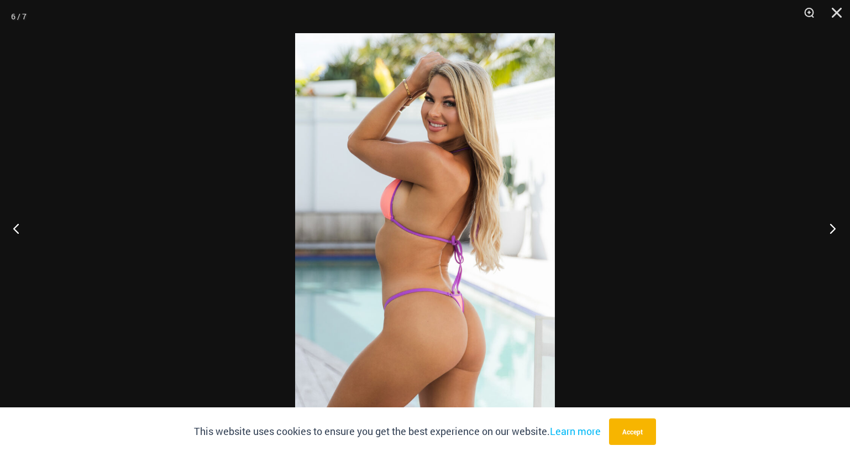
click at [829, 233] on button "Next" at bounding box center [828, 228] width 41 height 55
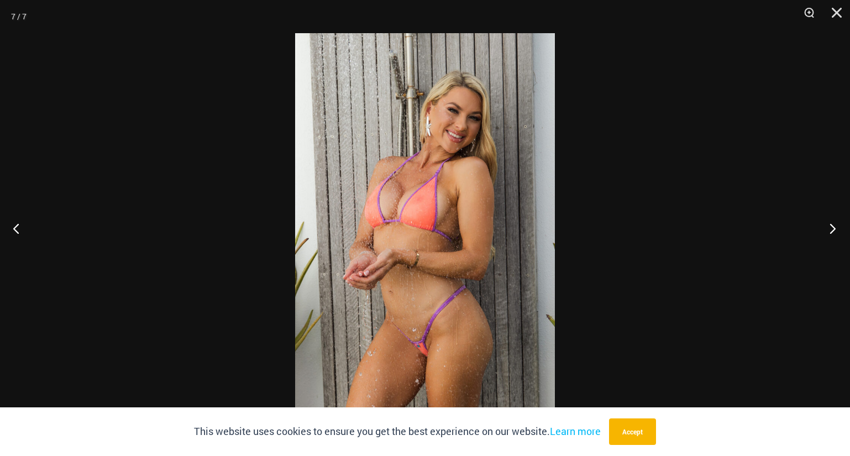
click at [829, 233] on button "Next" at bounding box center [828, 228] width 41 height 55
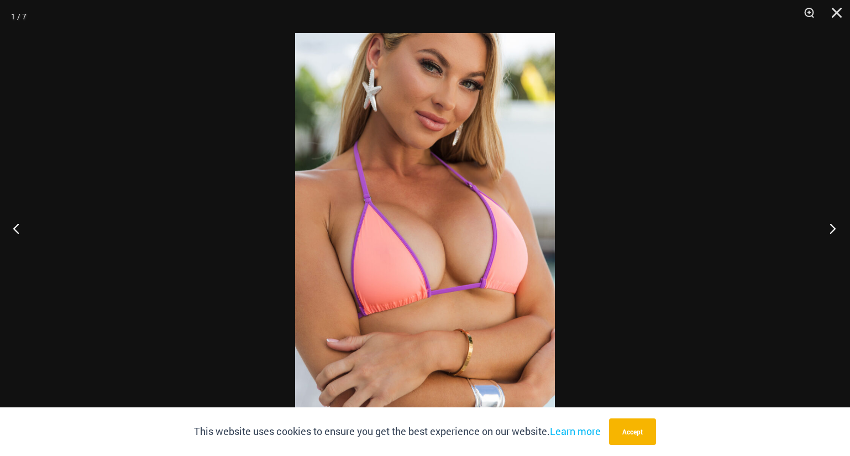
click at [829, 233] on button "Next" at bounding box center [828, 228] width 41 height 55
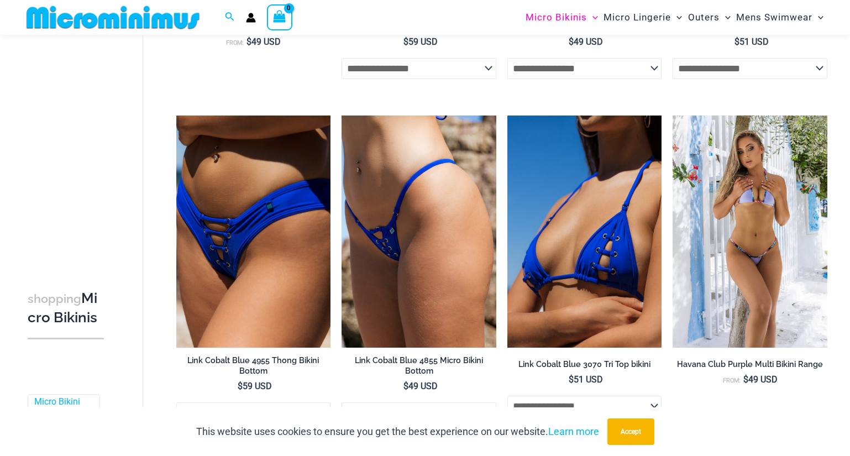
scroll to position [1038, 0]
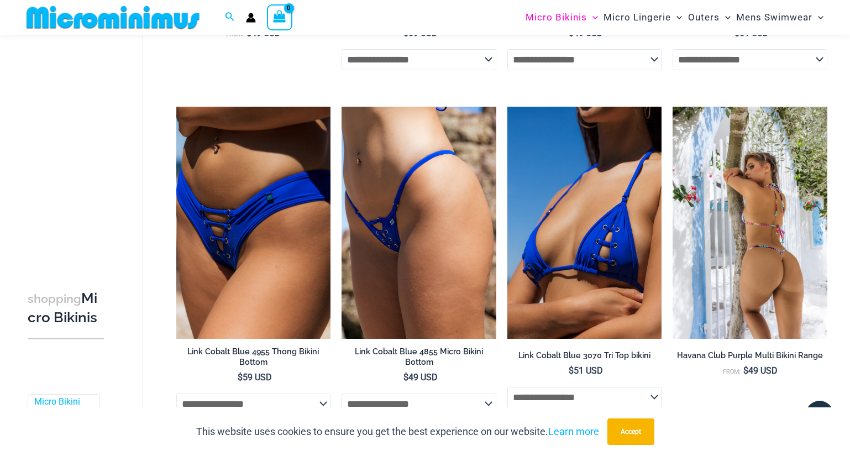
click at [756, 222] on img at bounding box center [749, 222] width 155 height 231
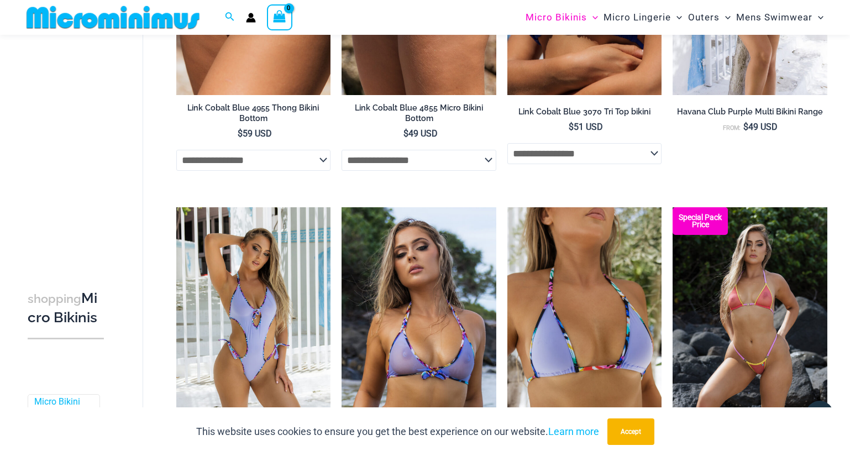
scroll to position [1367, 0]
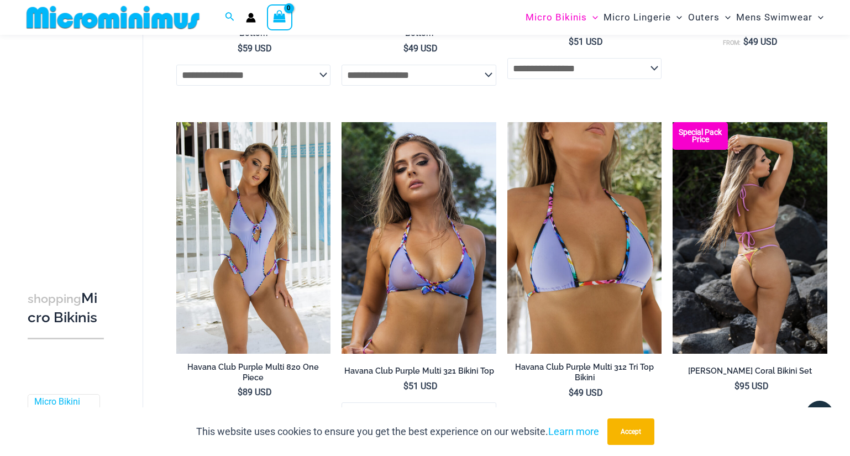
click at [765, 248] on img at bounding box center [749, 237] width 155 height 231
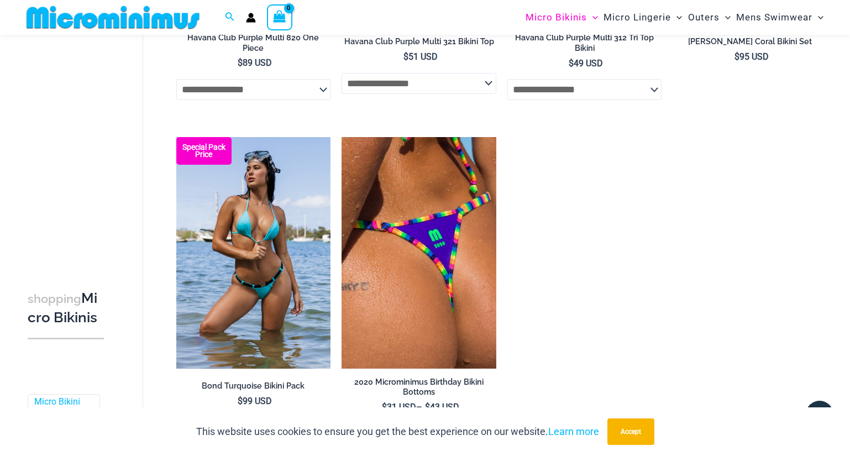
scroll to position [1708, 0]
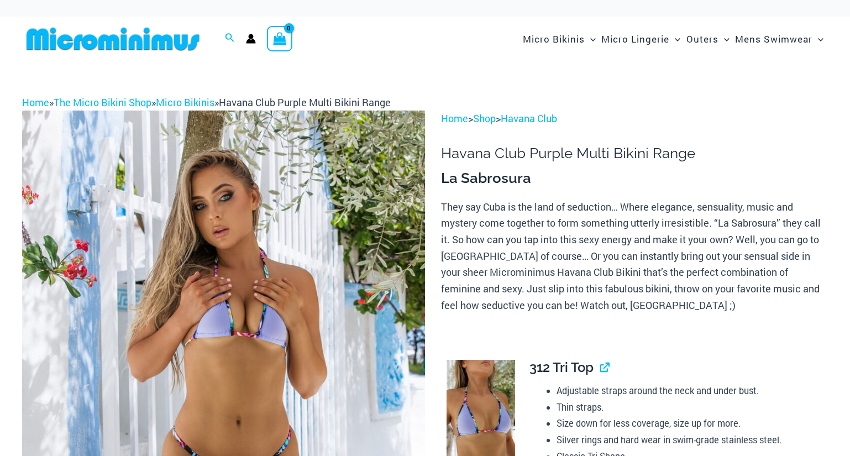
scroll to position [199, 0]
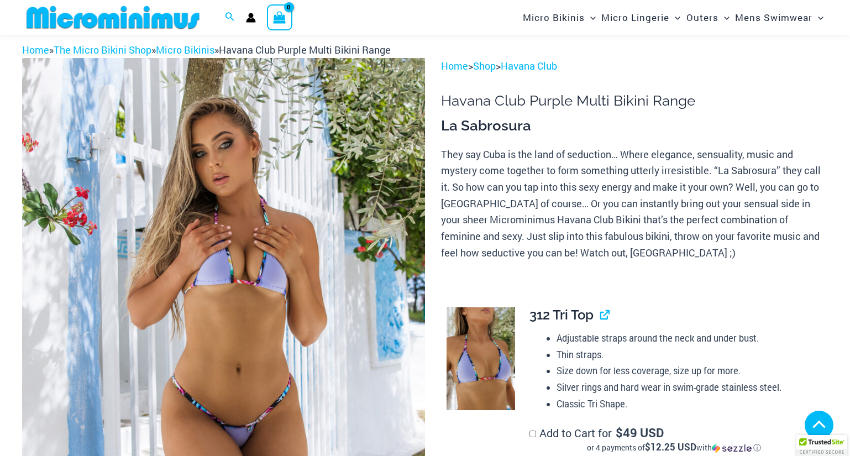
click at [252, 215] on img at bounding box center [223, 360] width 403 height 604
click at [249, 214] on img at bounding box center [223, 360] width 403 height 604
click at [242, 186] on img at bounding box center [223, 360] width 403 height 604
click at [242, 184] on img at bounding box center [223, 360] width 403 height 604
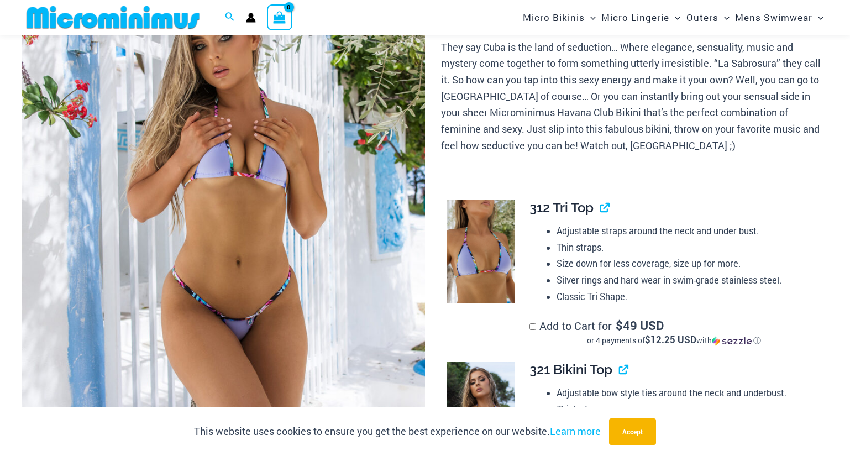
click at [238, 284] on img at bounding box center [223, 253] width 403 height 604
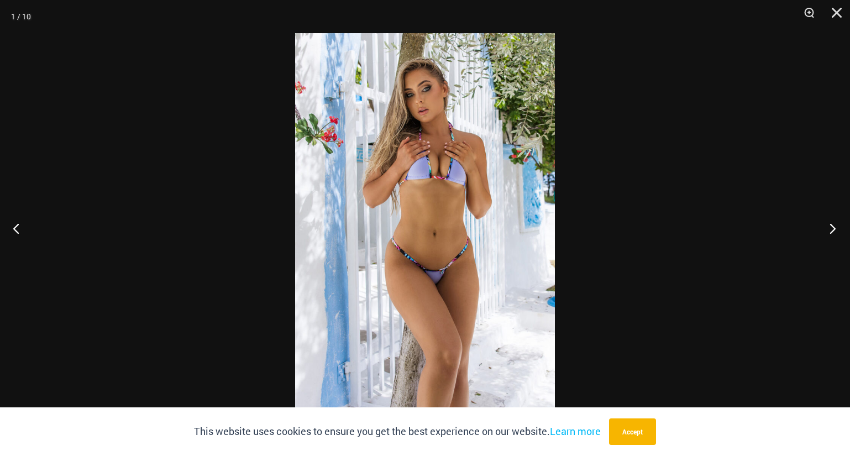
click at [833, 225] on button "Next" at bounding box center [828, 228] width 41 height 55
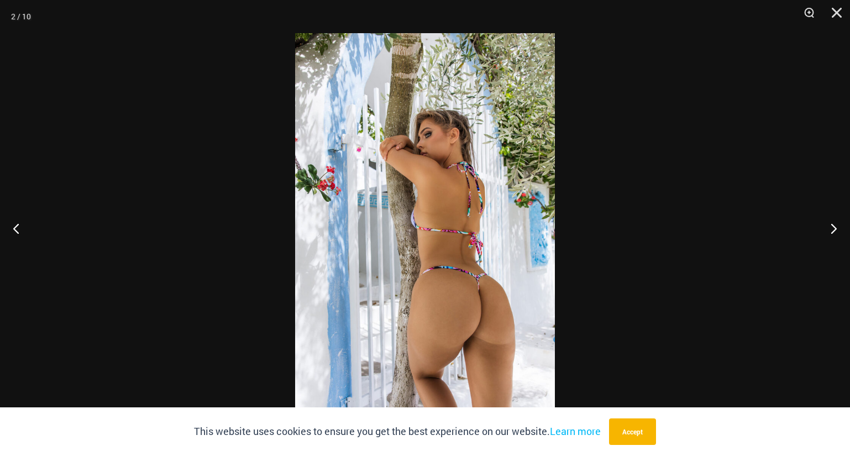
click at [445, 251] on img at bounding box center [425, 227] width 260 height 389
click at [447, 254] on img at bounding box center [425, 227] width 260 height 389
click at [470, 298] on img at bounding box center [425, 227] width 260 height 389
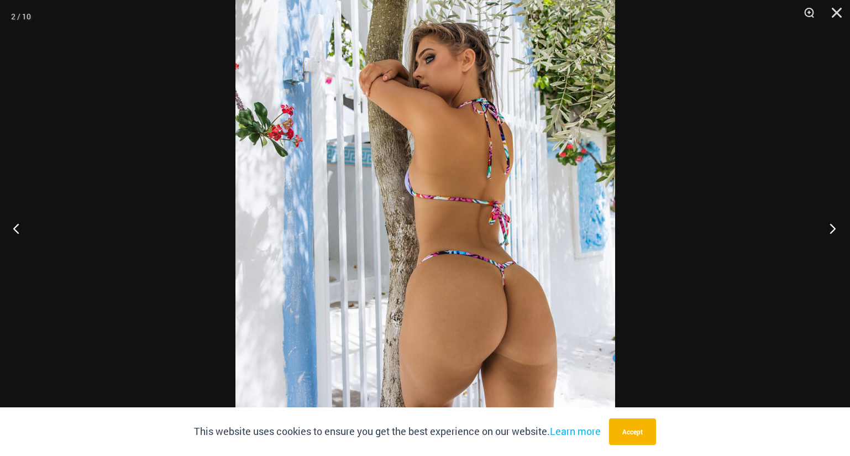
click at [829, 234] on button "Next" at bounding box center [828, 228] width 41 height 55
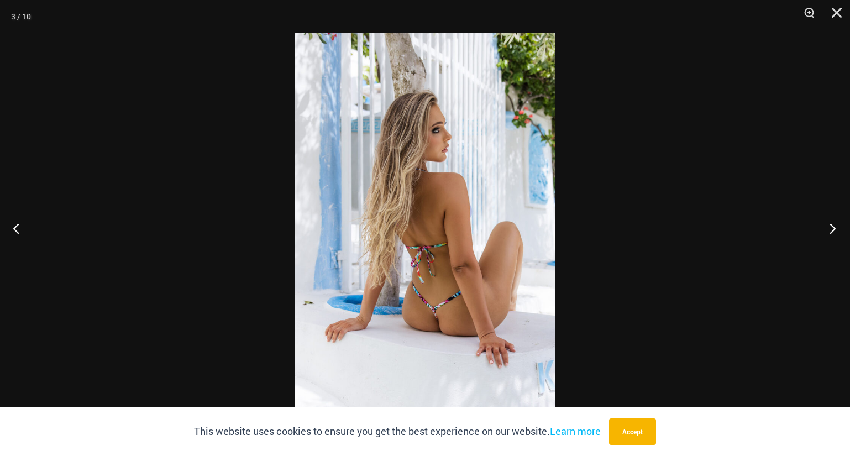
click at [829, 235] on button "Next" at bounding box center [828, 228] width 41 height 55
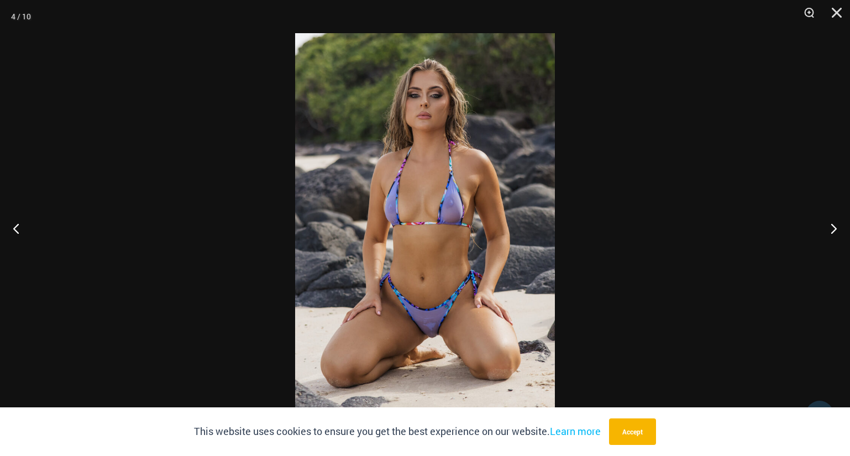
click at [437, 213] on img at bounding box center [425, 227] width 260 height 389
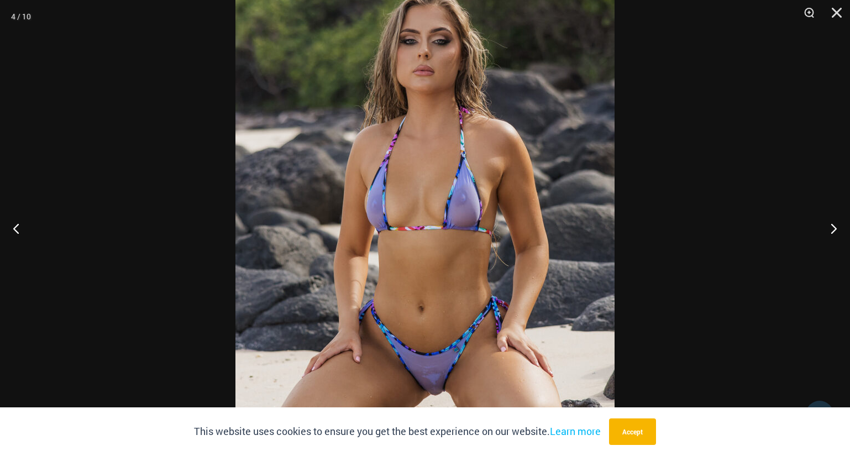
click at [439, 219] on img at bounding box center [424, 234] width 379 height 569
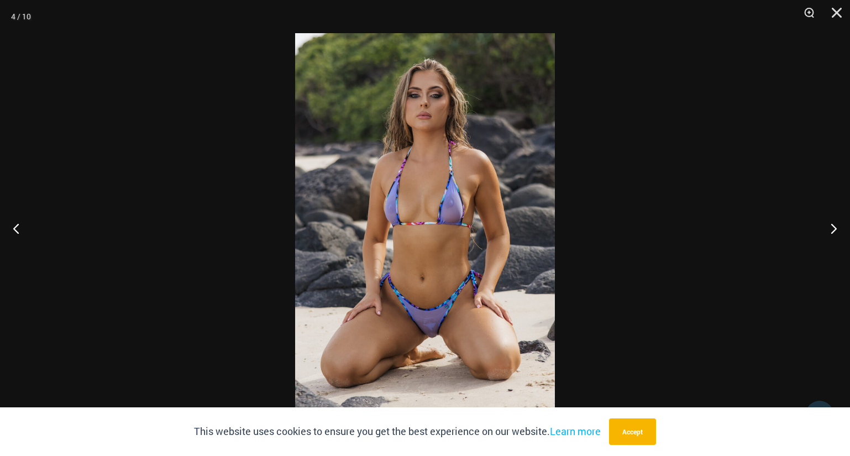
click at [433, 234] on img at bounding box center [425, 227] width 260 height 389
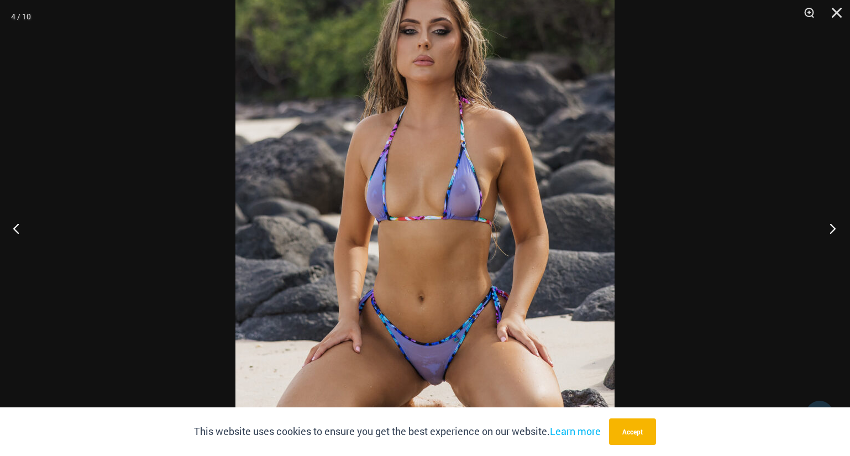
click at [826, 235] on button "Next" at bounding box center [828, 228] width 41 height 55
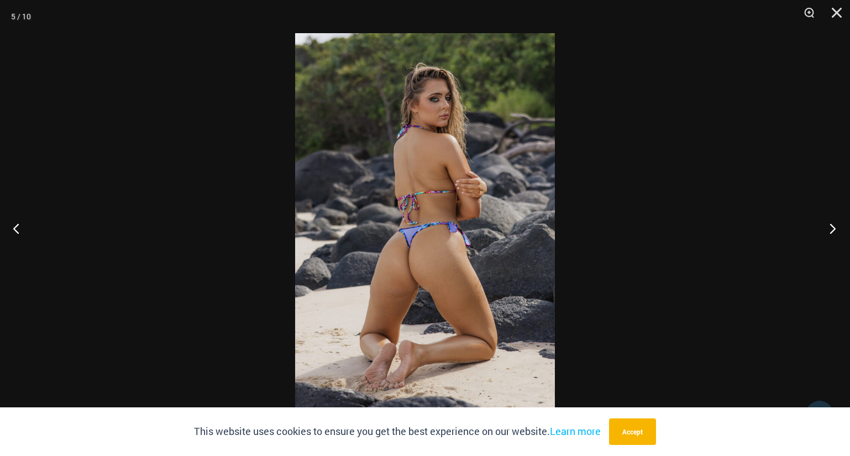
click at [826, 236] on button "Next" at bounding box center [828, 228] width 41 height 55
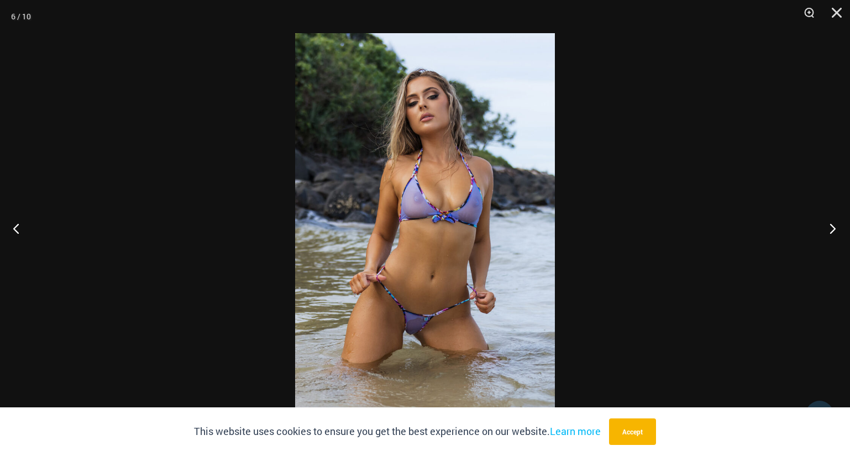
click at [826, 236] on button "Next" at bounding box center [828, 228] width 41 height 55
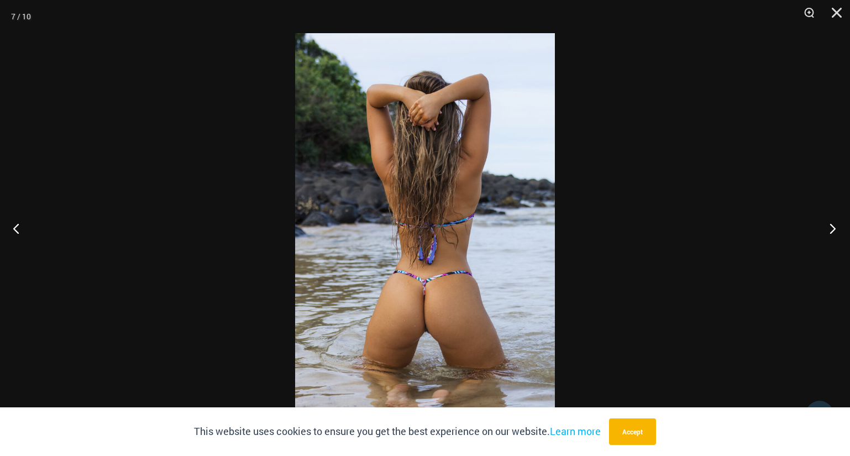
click at [826, 237] on button "Next" at bounding box center [828, 228] width 41 height 55
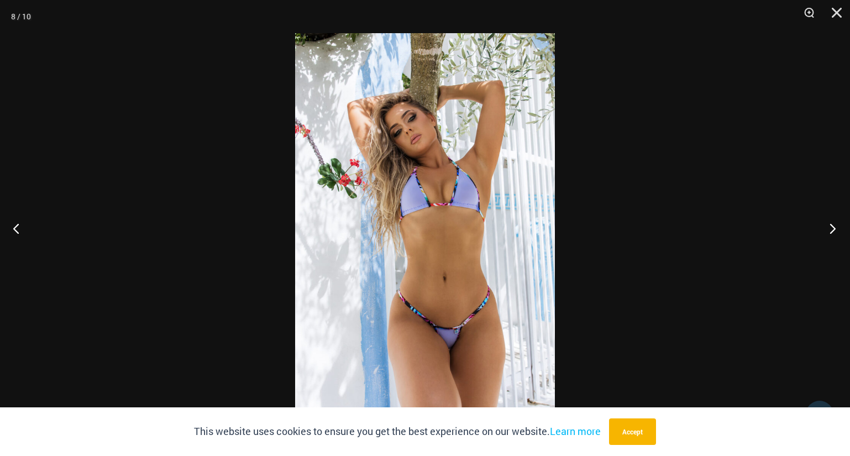
click at [827, 237] on button "Next" at bounding box center [828, 228] width 41 height 55
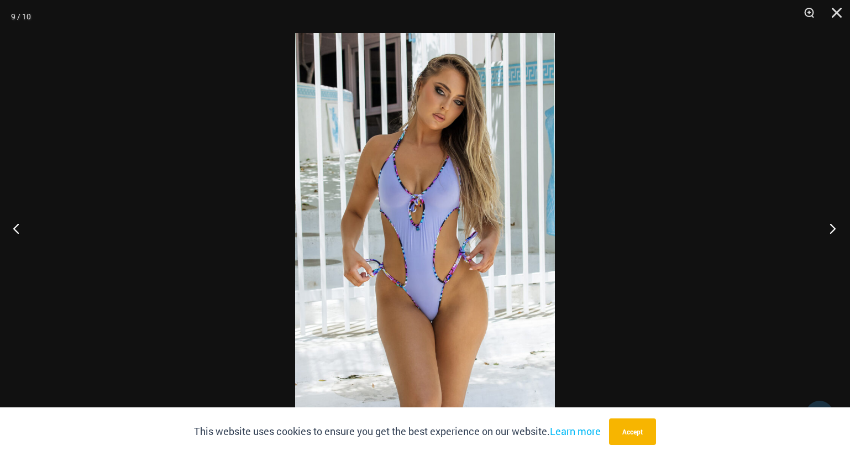
click at [827, 238] on button "Next" at bounding box center [828, 228] width 41 height 55
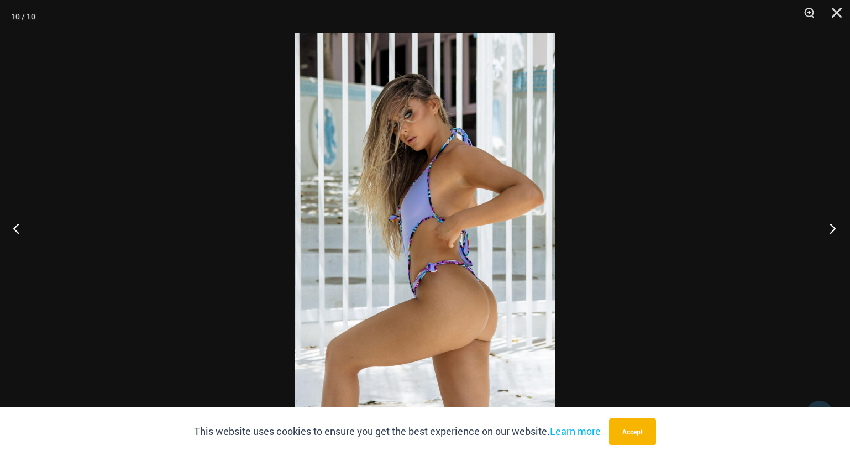
click at [828, 238] on button "Next" at bounding box center [828, 228] width 41 height 55
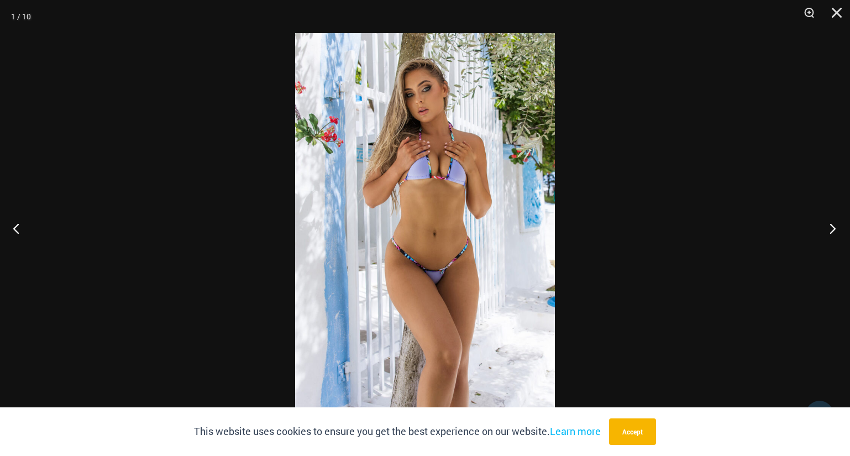
click at [828, 238] on button "Next" at bounding box center [828, 228] width 41 height 55
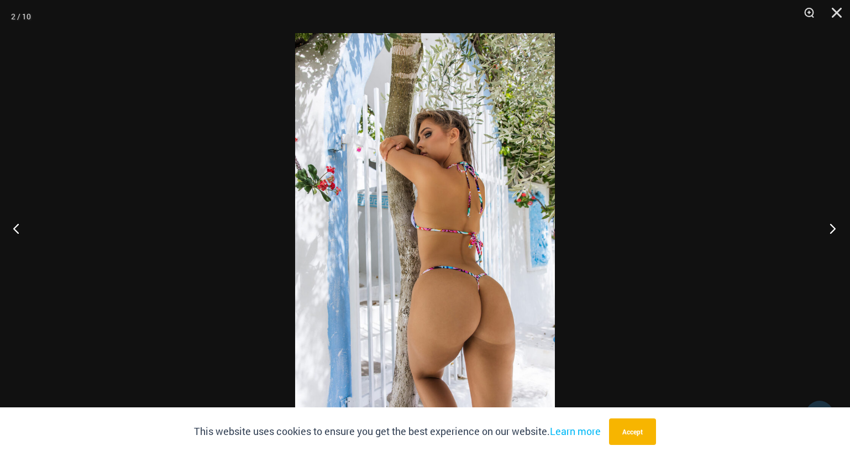
click at [828, 238] on button "Next" at bounding box center [828, 228] width 41 height 55
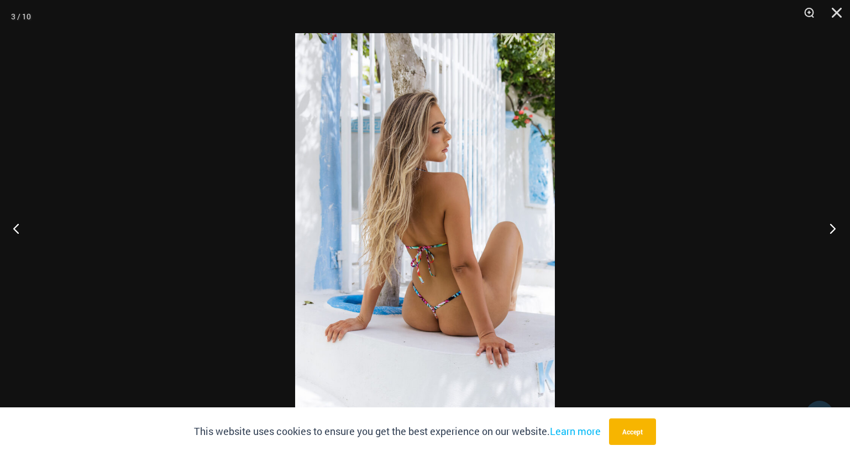
click at [828, 238] on button "Next" at bounding box center [828, 228] width 41 height 55
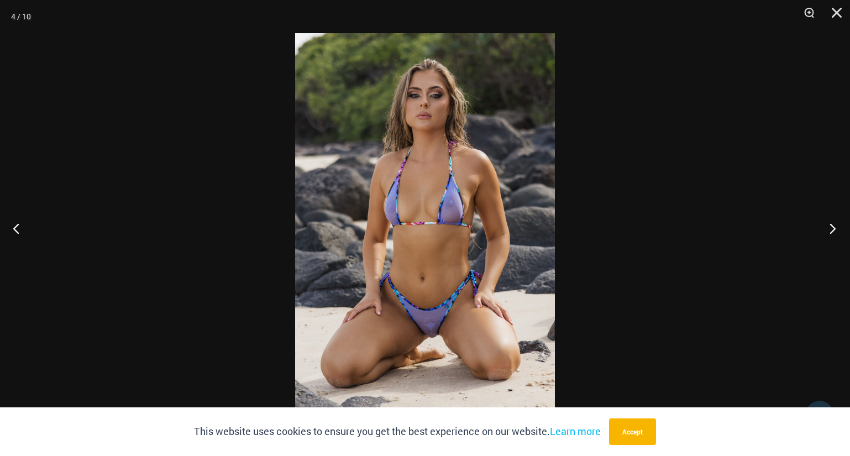
click at [829, 228] on button "Next" at bounding box center [828, 228] width 41 height 55
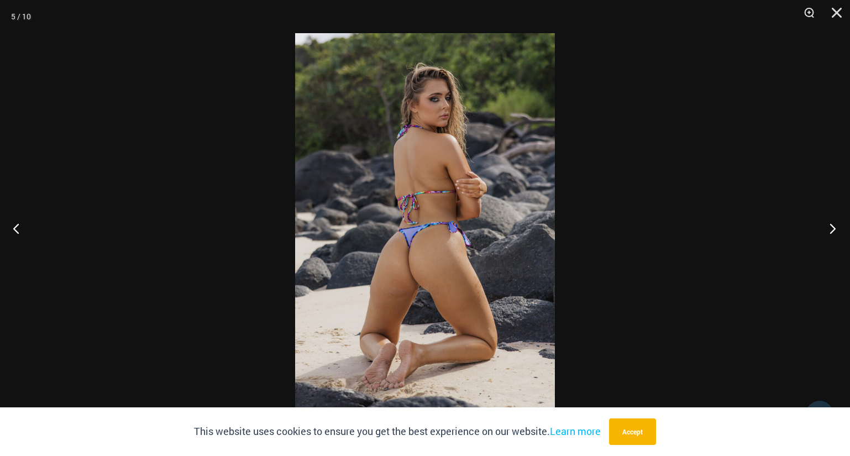
click at [828, 228] on button "Next" at bounding box center [828, 228] width 41 height 55
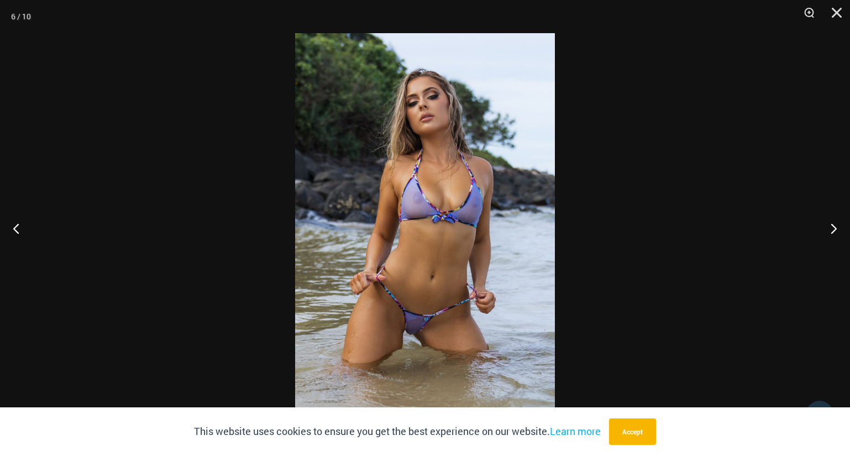
click at [452, 207] on img at bounding box center [425, 227] width 260 height 389
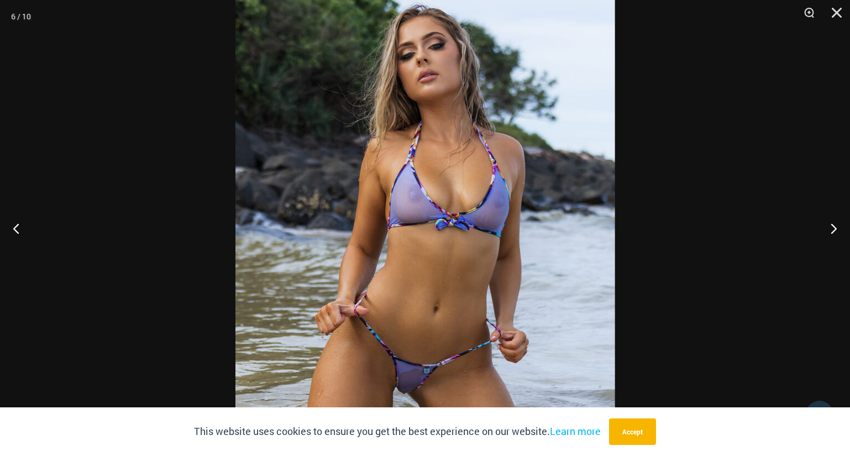
click at [451, 207] on img at bounding box center [425, 237] width 380 height 569
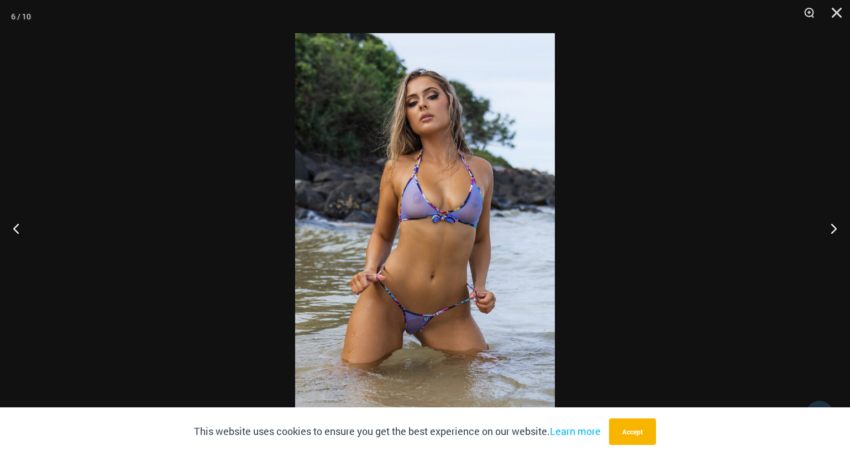
click at [444, 235] on img at bounding box center [425, 227] width 260 height 389
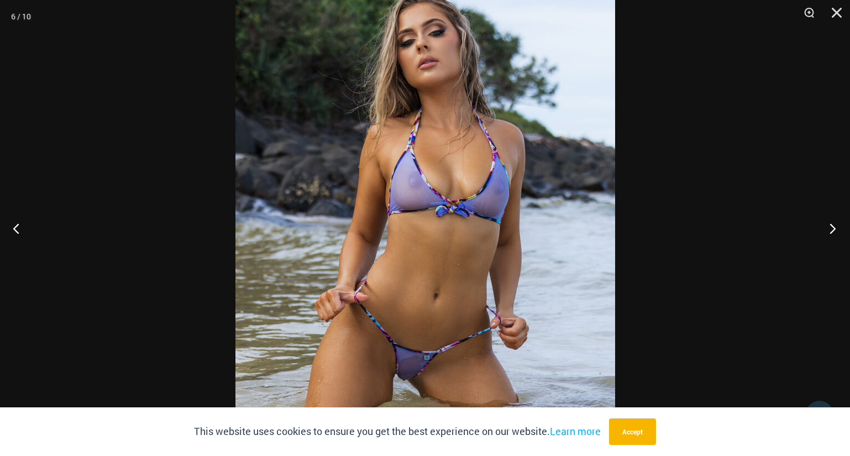
click at [826, 226] on button "Next" at bounding box center [828, 228] width 41 height 55
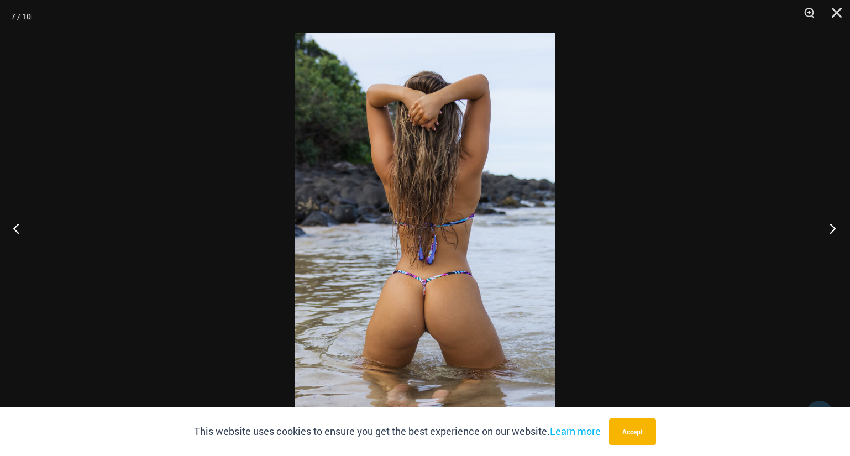
click at [826, 226] on button "Next" at bounding box center [828, 228] width 41 height 55
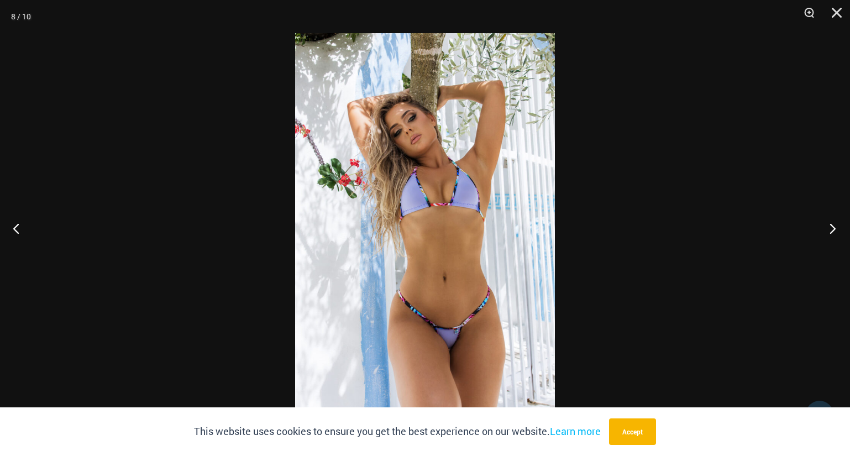
click at [826, 226] on button "Next" at bounding box center [828, 228] width 41 height 55
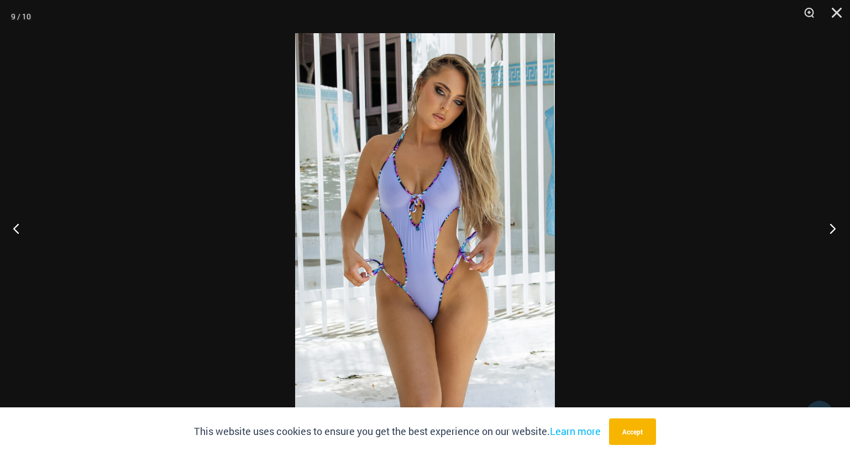
click at [826, 226] on button "Next" at bounding box center [828, 228] width 41 height 55
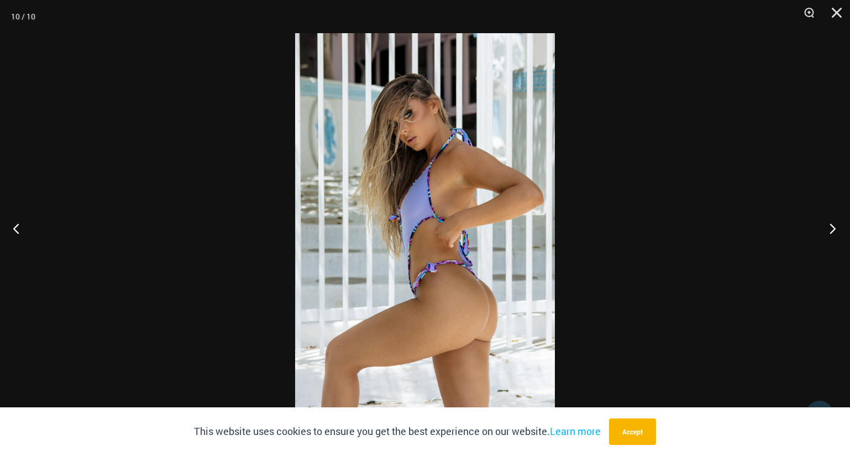
click at [827, 227] on button "Next" at bounding box center [828, 228] width 41 height 55
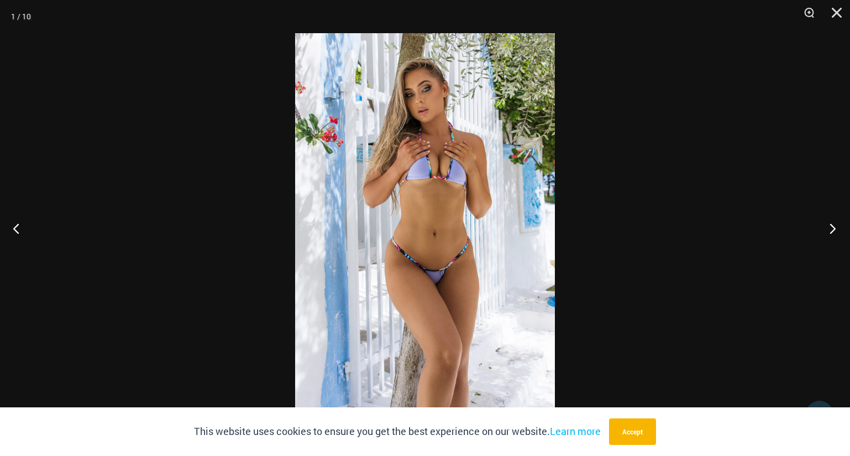
click at [828, 228] on button "Next" at bounding box center [828, 228] width 41 height 55
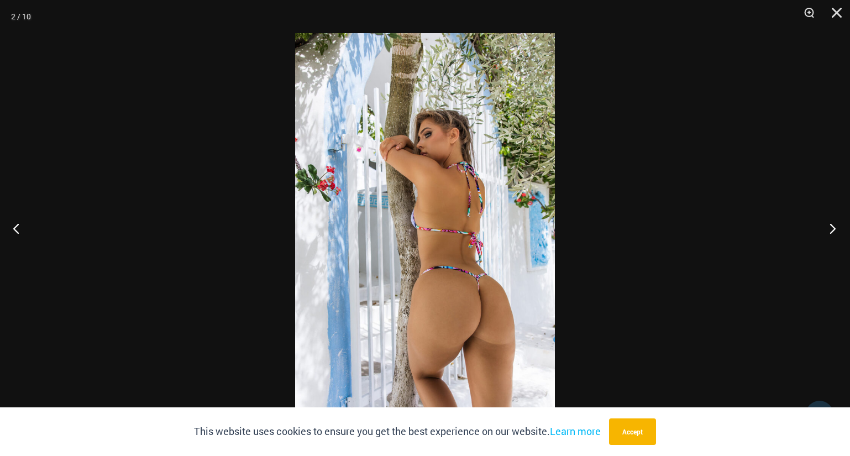
click at [828, 229] on button "Next" at bounding box center [828, 228] width 41 height 55
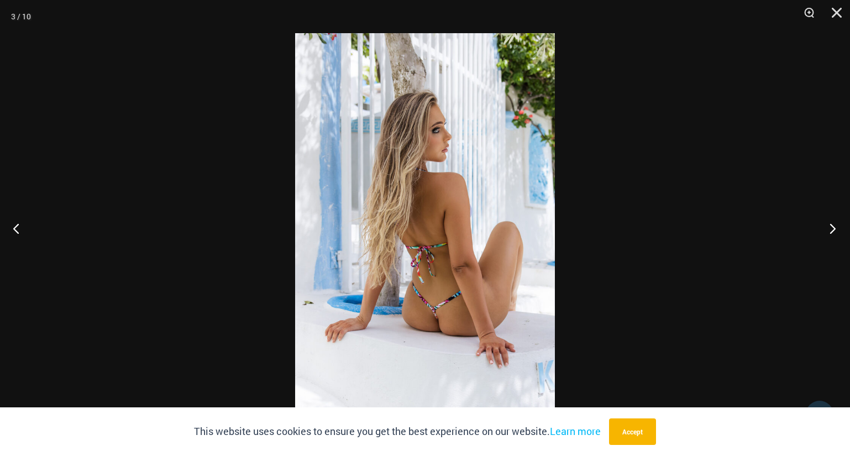
click at [828, 229] on button "Next" at bounding box center [828, 228] width 41 height 55
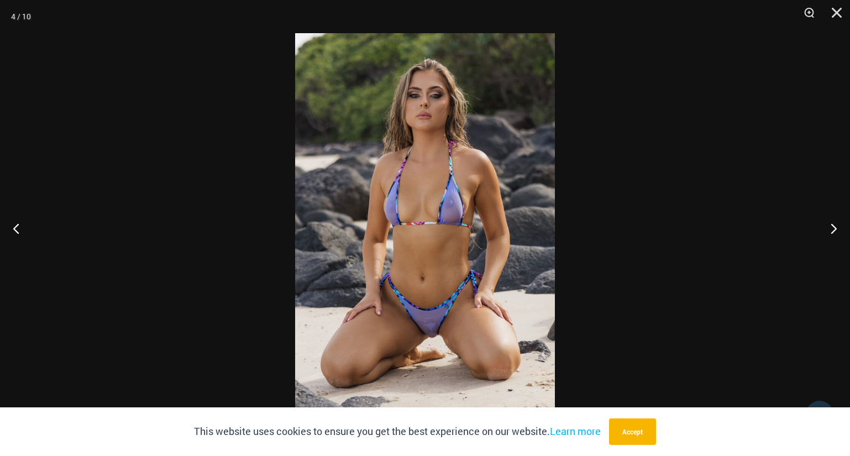
click at [427, 213] on img at bounding box center [425, 227] width 260 height 389
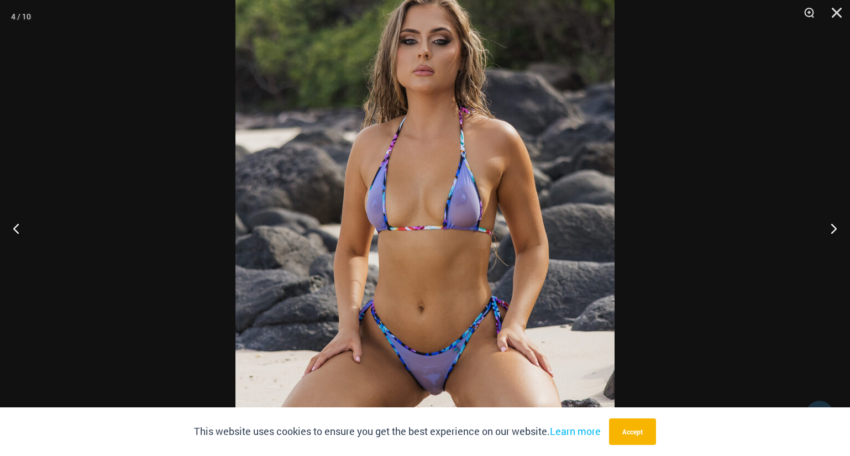
click at [431, 270] on img at bounding box center [424, 234] width 379 height 569
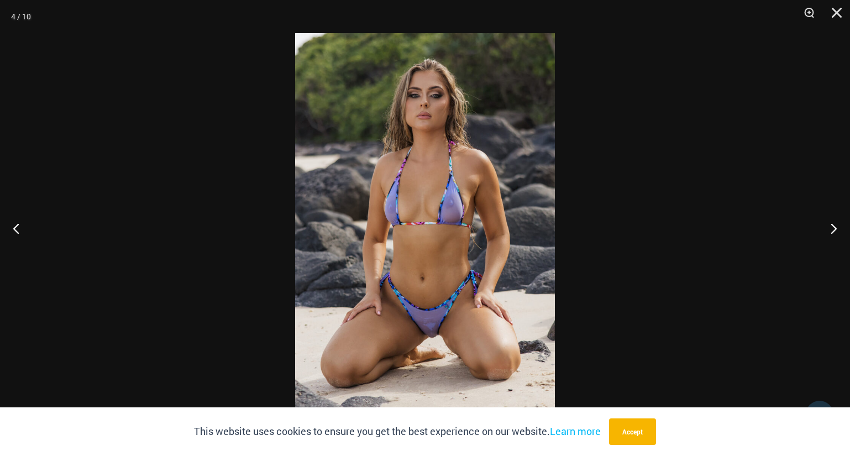
click at [423, 248] on img at bounding box center [425, 227] width 260 height 389
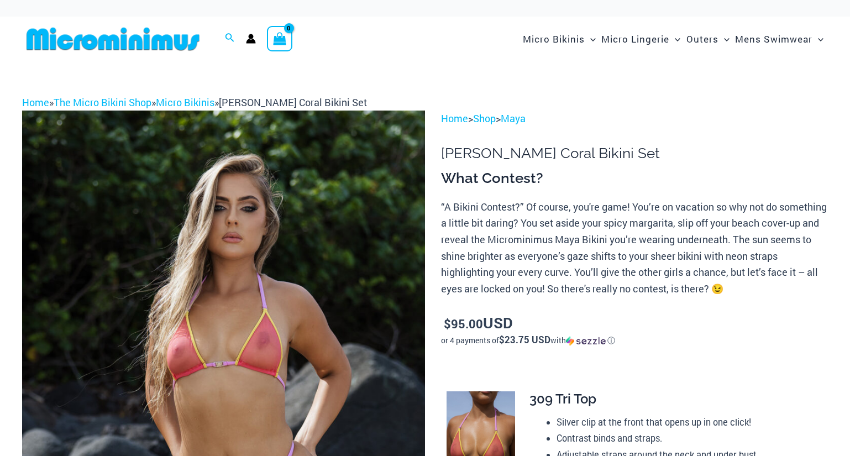
scroll to position [423, 0]
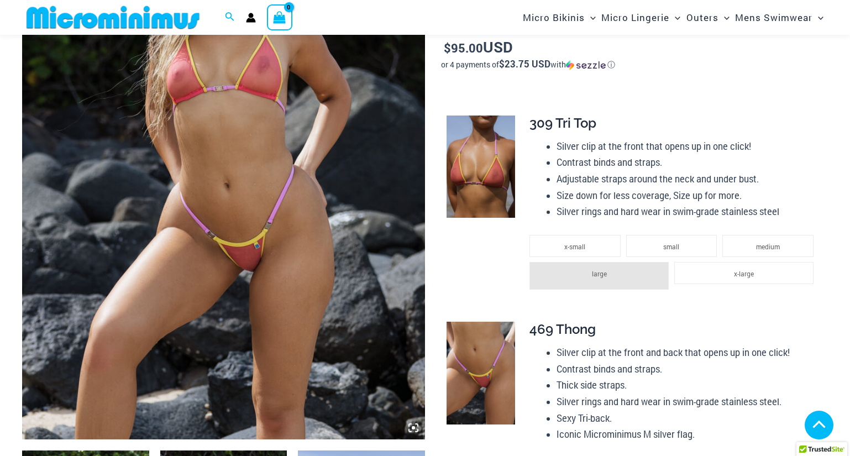
click at [219, 166] on img at bounding box center [223, 137] width 403 height 604
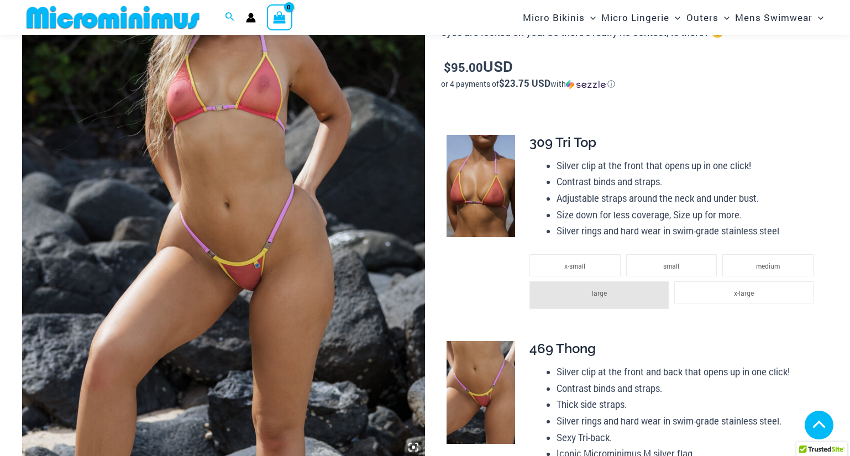
click at [224, 162] on img at bounding box center [223, 156] width 403 height 604
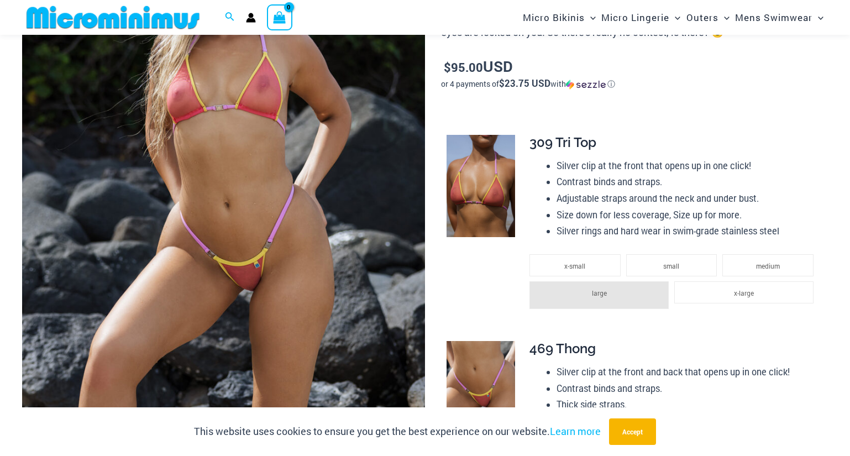
click at [253, 246] on img at bounding box center [223, 156] width 403 height 604
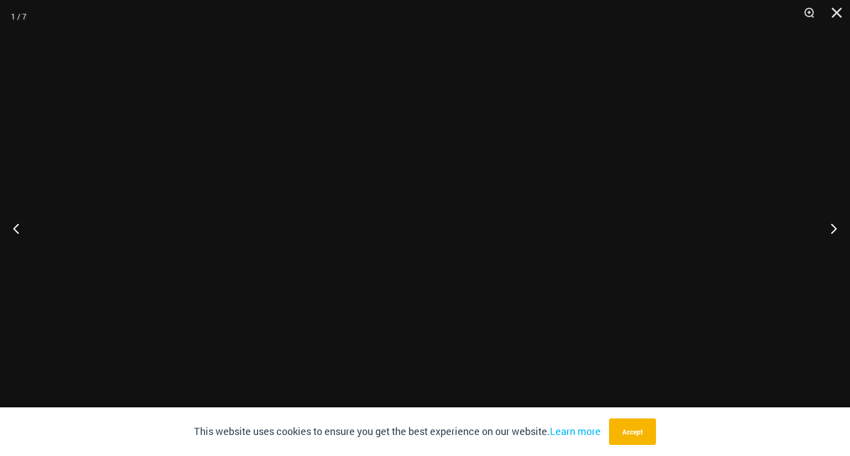
click at [254, 245] on div at bounding box center [425, 228] width 850 height 456
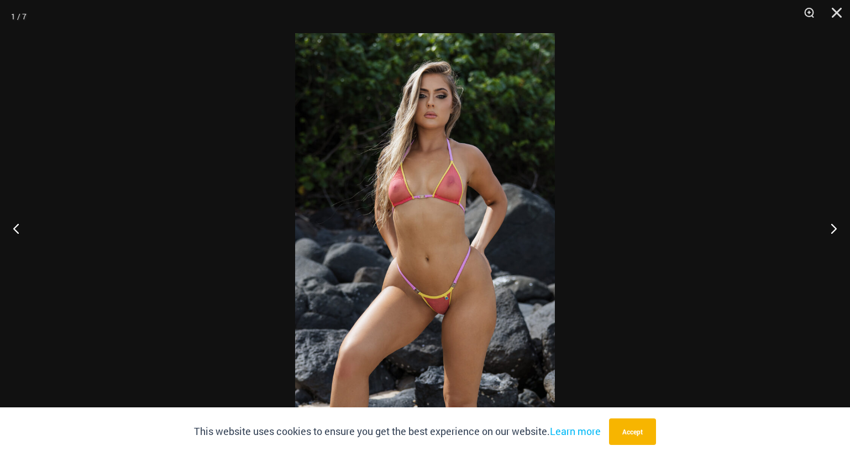
click at [452, 223] on img at bounding box center [425, 227] width 260 height 389
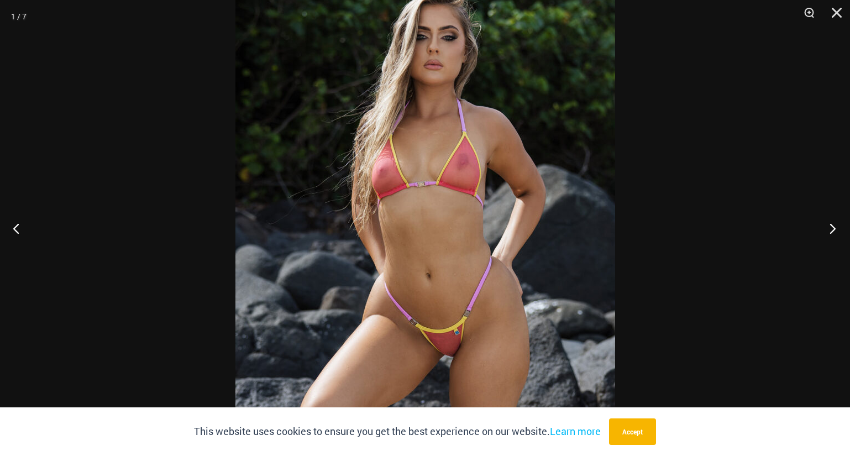
click at [831, 236] on button "Next" at bounding box center [828, 228] width 41 height 55
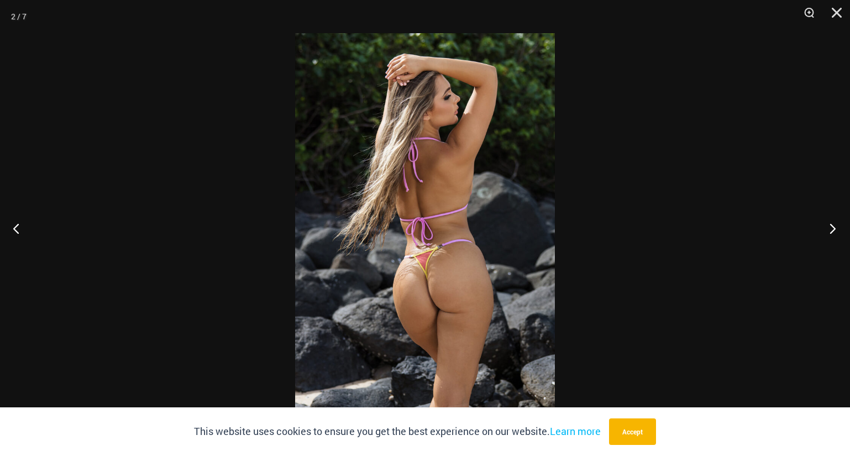
click at [831, 236] on button "Next" at bounding box center [828, 228] width 41 height 55
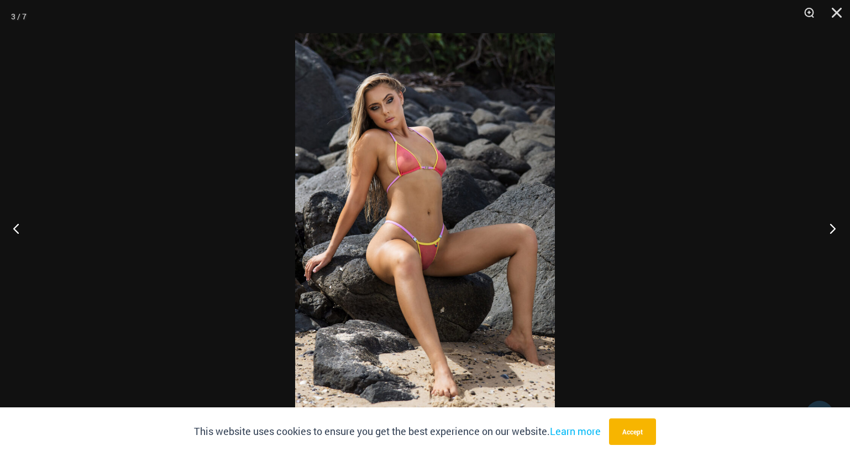
click at [831, 236] on button "Next" at bounding box center [828, 228] width 41 height 55
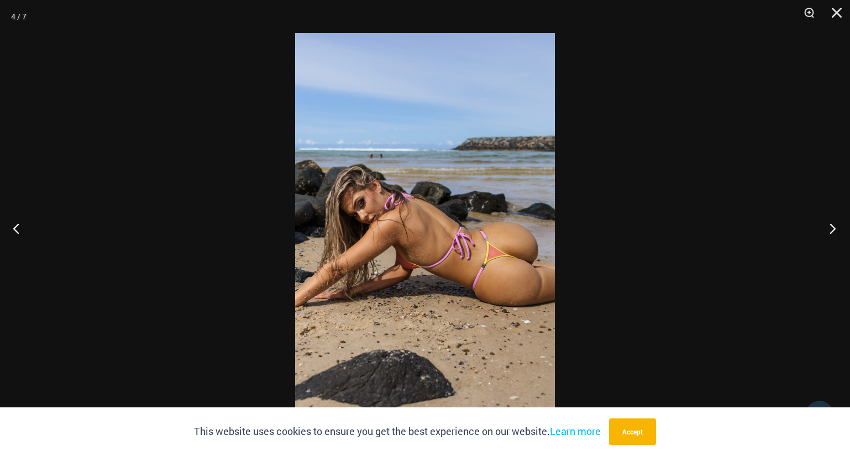
click at [831, 236] on button "Next" at bounding box center [828, 228] width 41 height 55
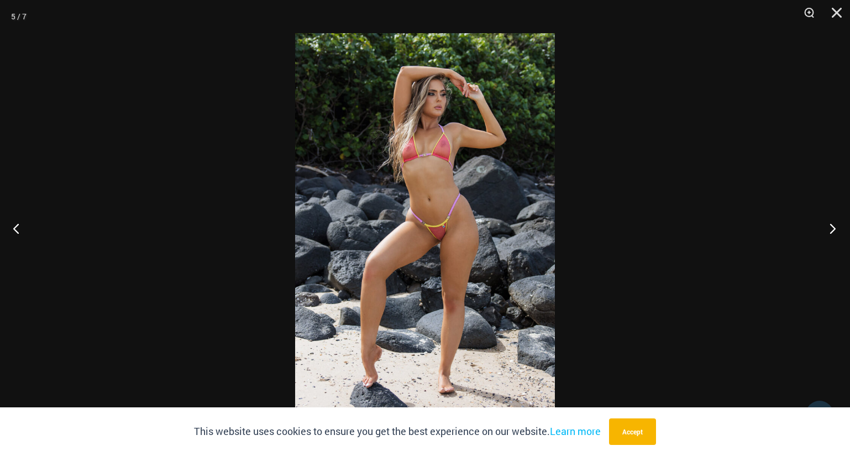
click at [831, 236] on button "Next" at bounding box center [828, 228] width 41 height 55
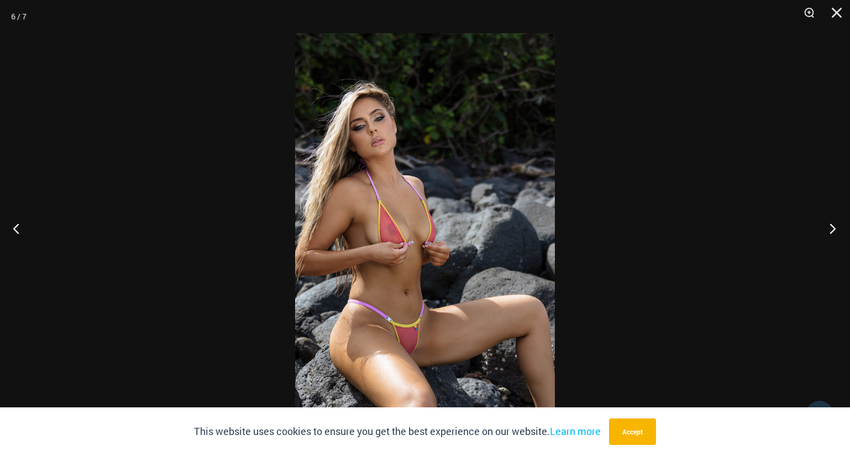
click at [831, 236] on button "Next" at bounding box center [828, 228] width 41 height 55
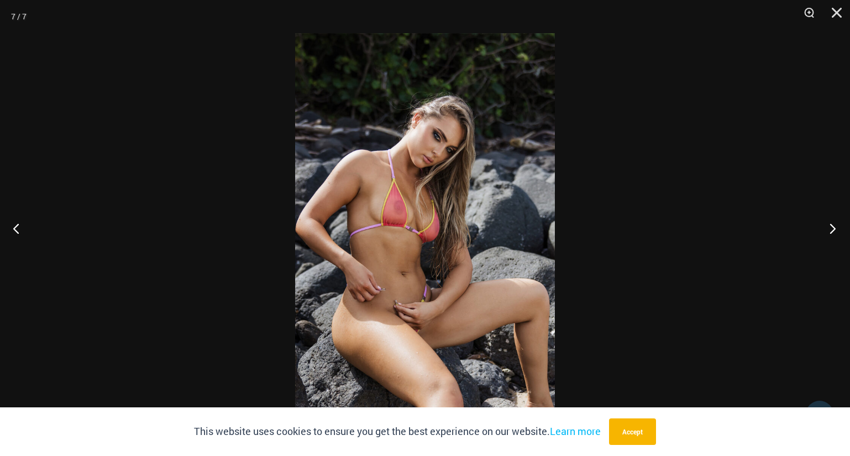
click at [830, 238] on button "Next" at bounding box center [828, 228] width 41 height 55
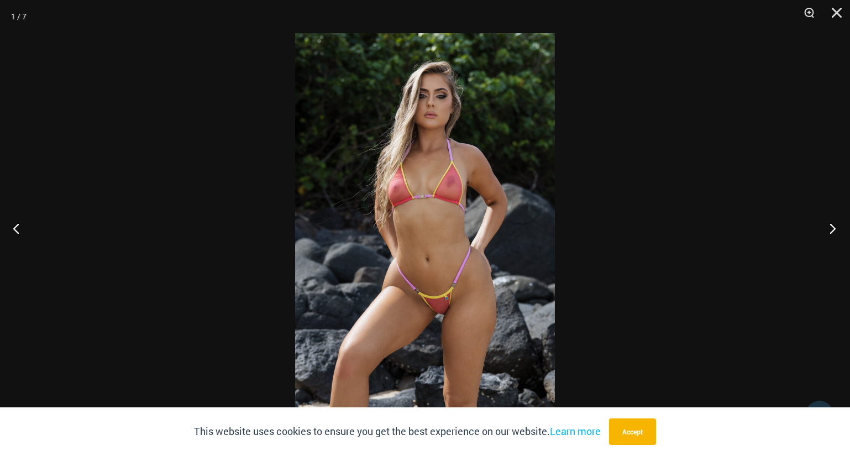
click at [830, 238] on button "Next" at bounding box center [828, 228] width 41 height 55
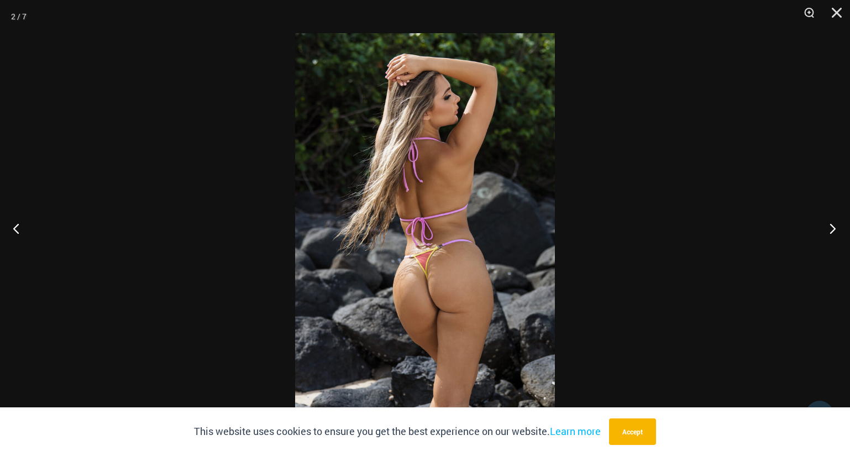
click at [830, 238] on button "Next" at bounding box center [828, 228] width 41 height 55
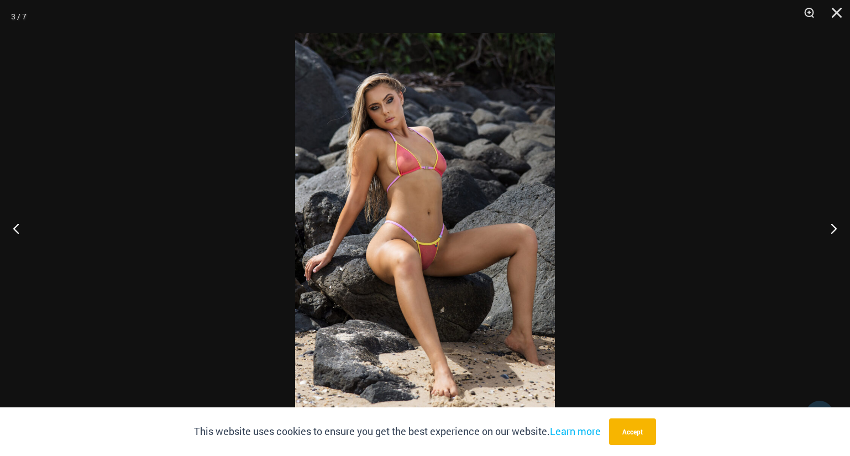
click at [373, 193] on img at bounding box center [425, 227] width 260 height 389
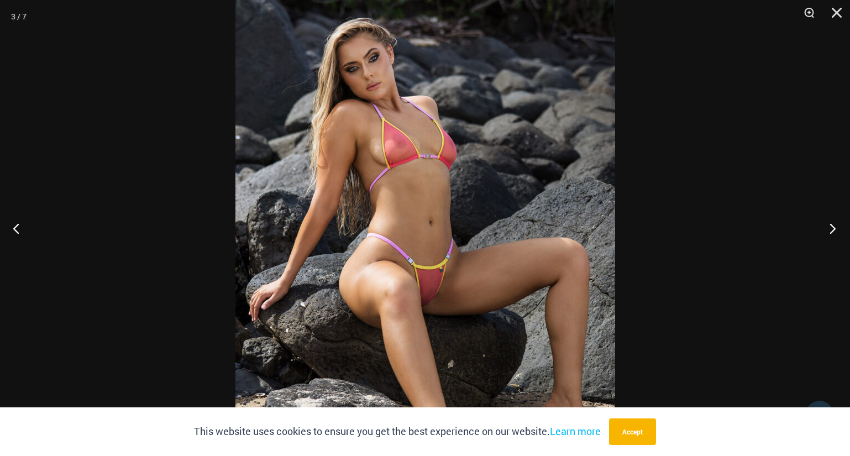
click at [832, 233] on button "Next" at bounding box center [828, 228] width 41 height 55
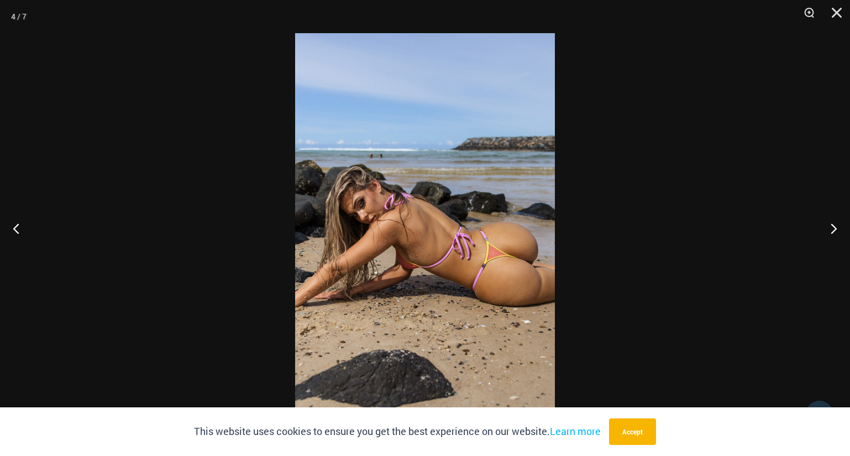
click at [432, 238] on img at bounding box center [425, 227] width 260 height 389
click at [432, 236] on img at bounding box center [425, 227] width 260 height 389
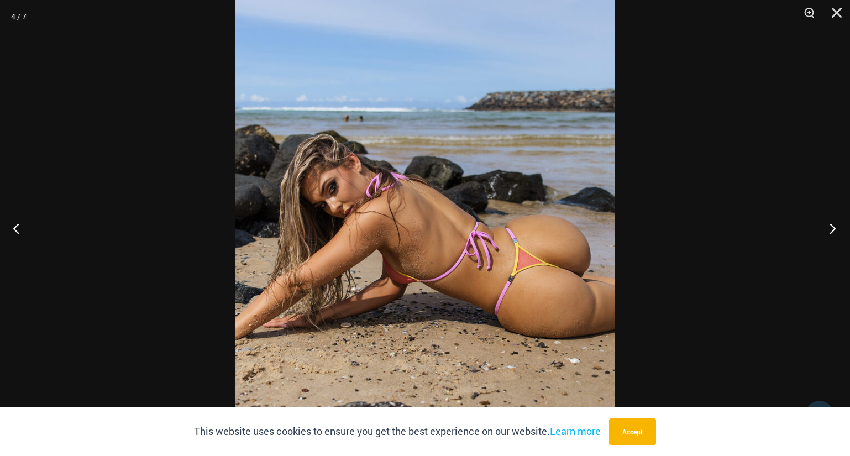
click at [832, 233] on button "Next" at bounding box center [828, 228] width 41 height 55
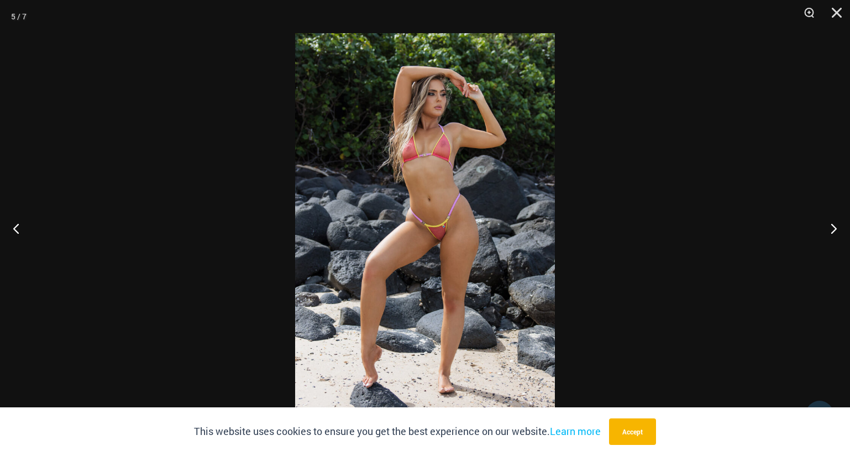
click at [452, 181] on img at bounding box center [425, 227] width 260 height 389
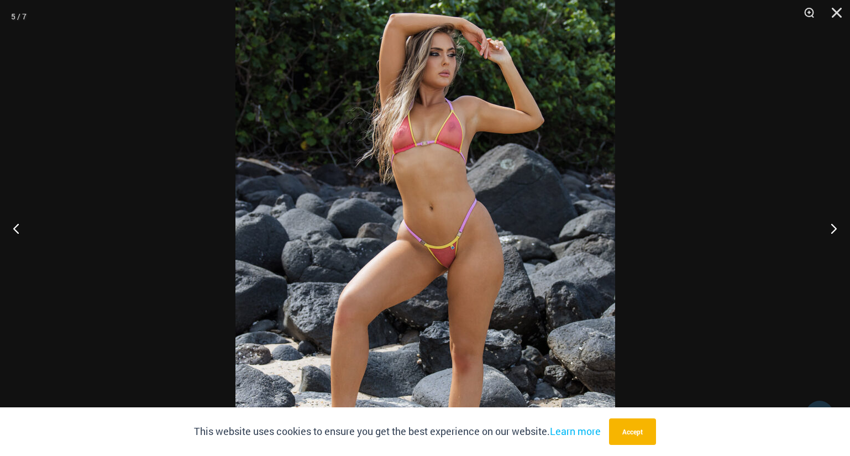
click at [442, 233] on img at bounding box center [425, 249] width 380 height 569
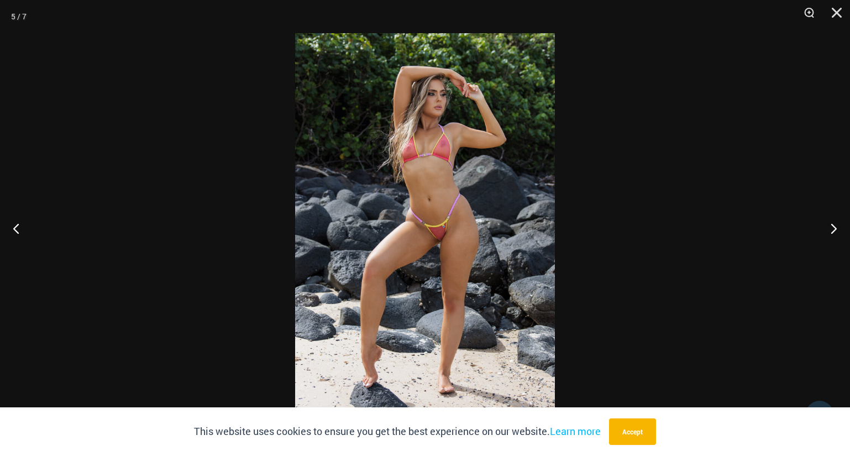
click at [442, 231] on img at bounding box center [425, 227] width 260 height 389
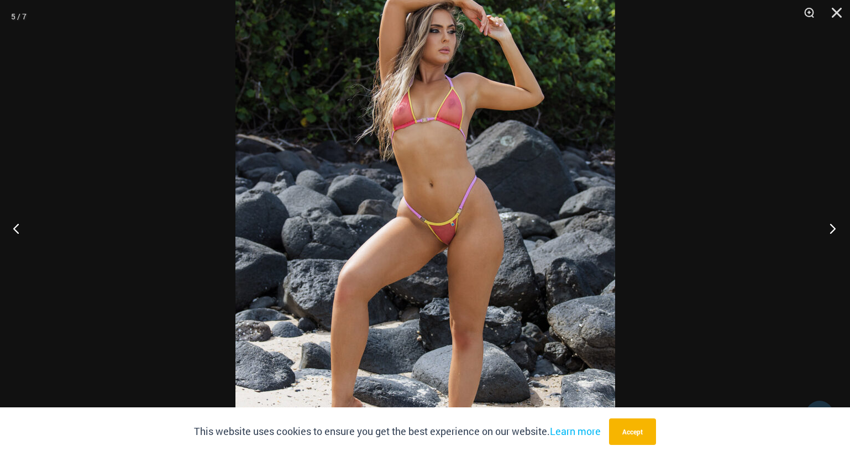
click at [828, 229] on button "Next" at bounding box center [828, 228] width 41 height 55
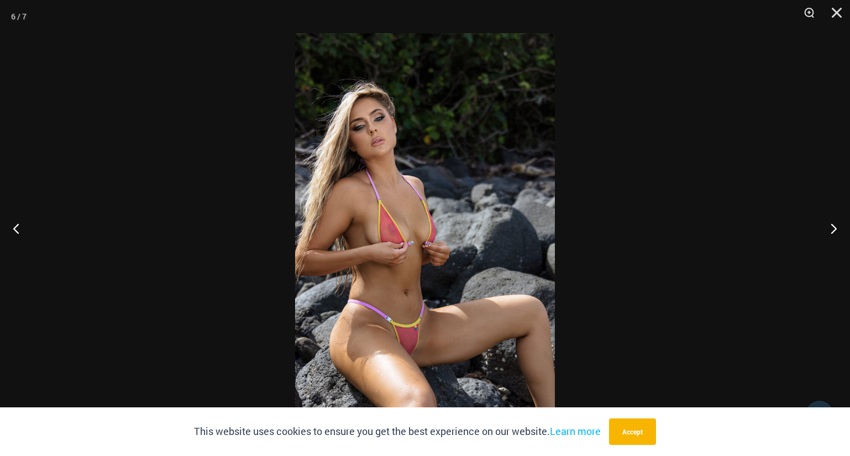
click at [417, 222] on img at bounding box center [425, 227] width 260 height 389
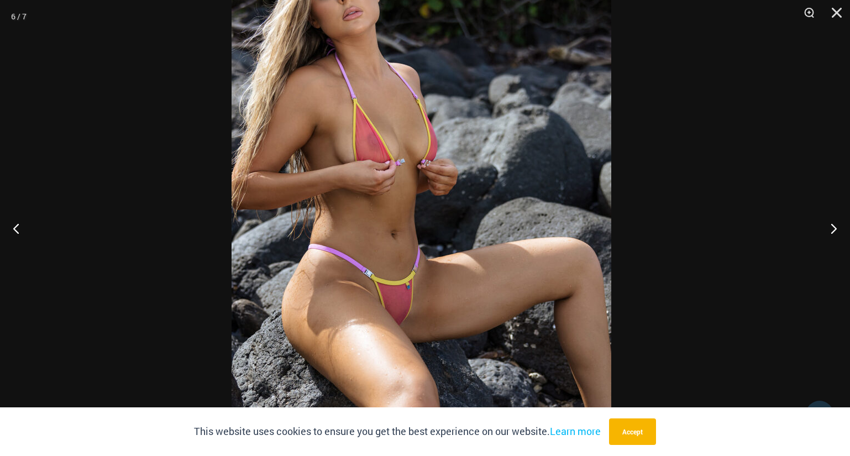
click at [386, 151] on img at bounding box center [421, 139] width 380 height 569
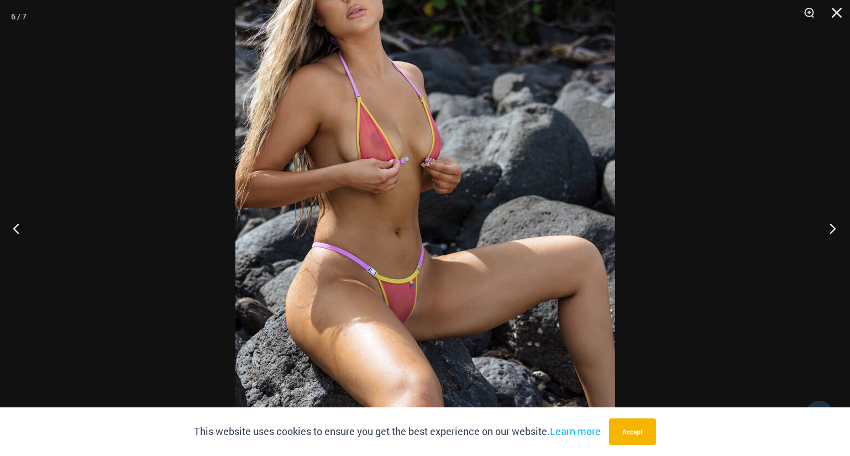
click at [838, 229] on button "Next" at bounding box center [828, 228] width 41 height 55
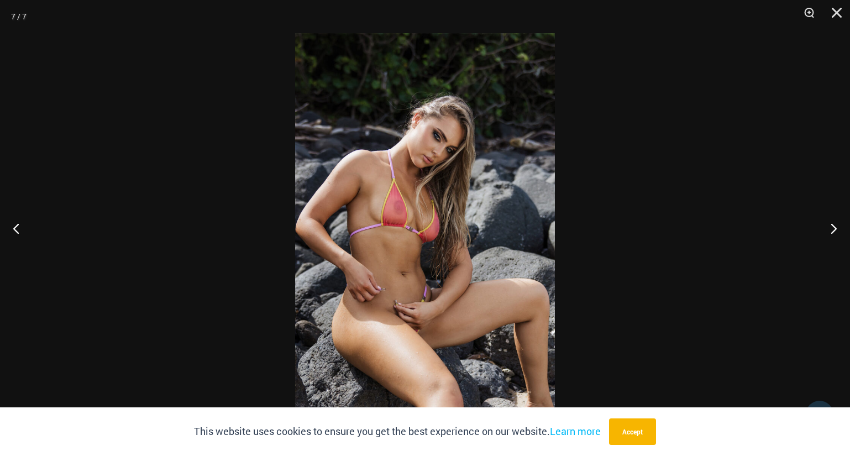
click at [431, 225] on img at bounding box center [425, 227] width 260 height 389
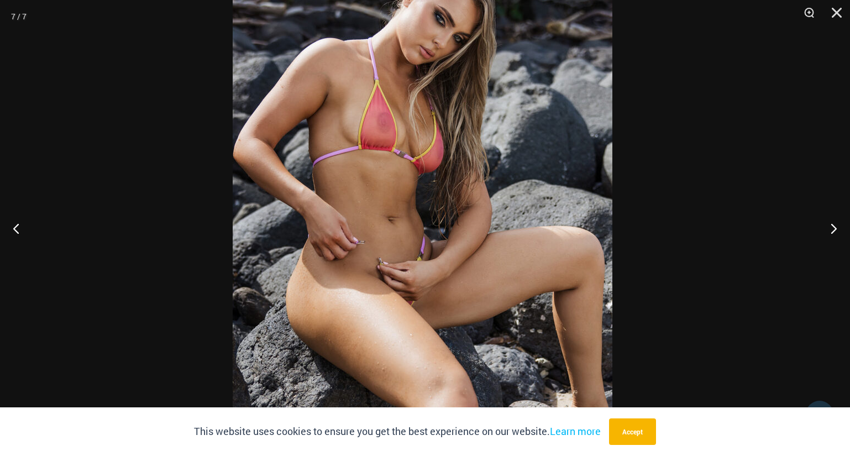
click at [393, 165] on img at bounding box center [423, 152] width 380 height 569
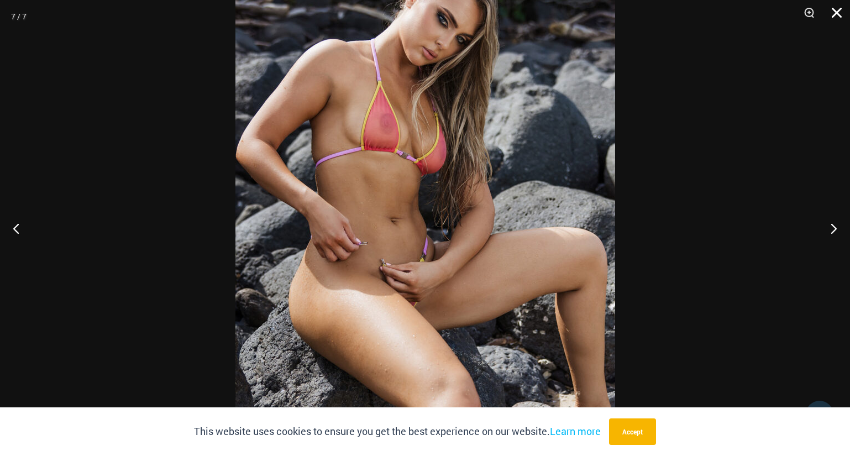
click at [839, 16] on button "Close" at bounding box center [833, 16] width 28 height 33
